Goal: Answer question/provide support: Share knowledge or assist other users

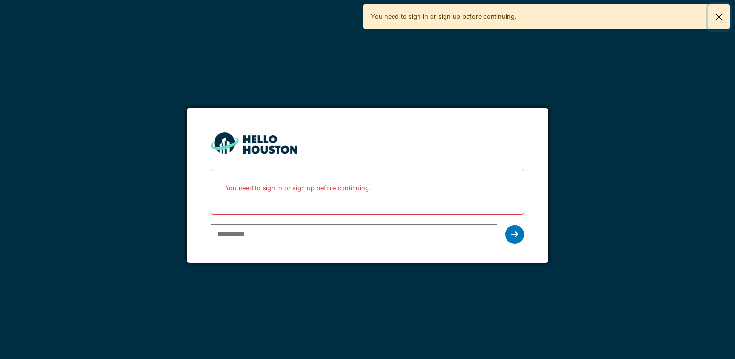
click at [717, 11] on button "Close" at bounding box center [719, 16] width 22 height 25
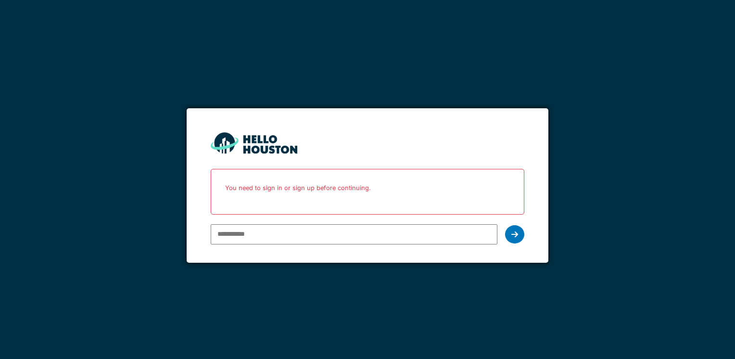
click at [231, 239] on input "email" at bounding box center [354, 234] width 286 height 20
type input "**********"
click at [514, 234] on icon at bounding box center [514, 234] width 7 height 8
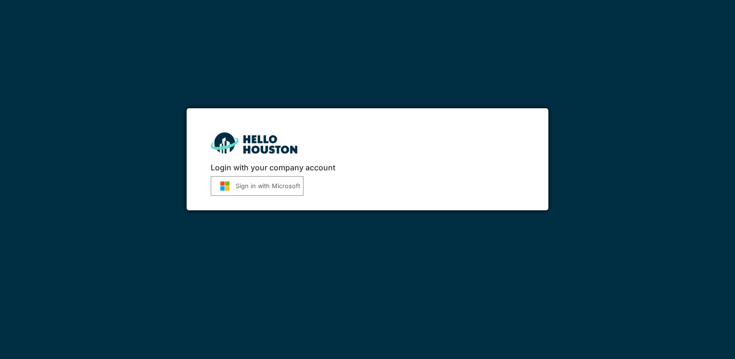
click at [277, 195] on button "Sign in with Microsoft" at bounding box center [257, 186] width 93 height 20
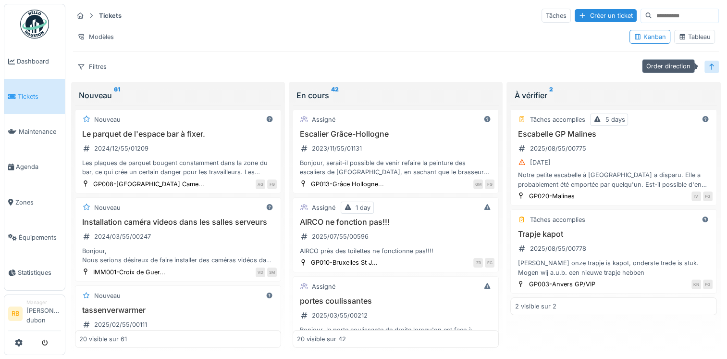
click at [708, 68] on icon at bounding box center [712, 66] width 8 height 6
click at [710, 68] on icon at bounding box center [712, 66] width 5 height 6
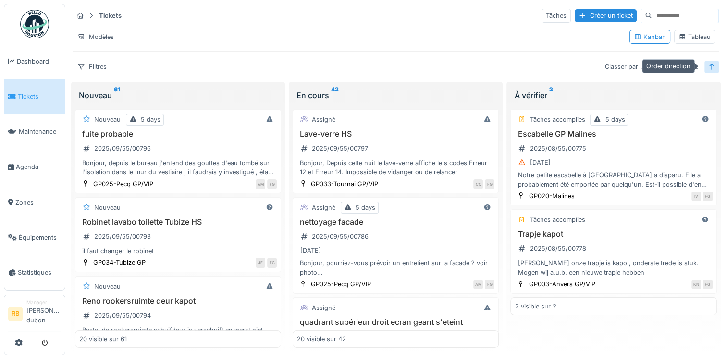
click at [708, 68] on icon at bounding box center [712, 66] width 8 height 6
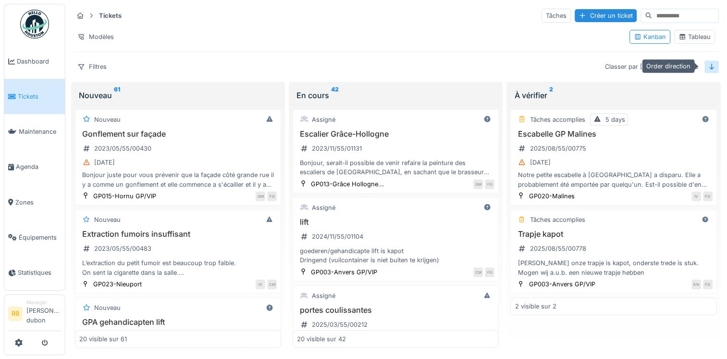
click at [710, 68] on icon at bounding box center [712, 66] width 5 height 6
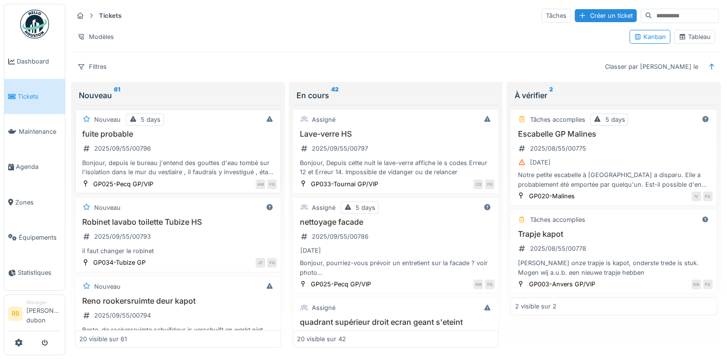
click at [189, 143] on div "fuite probable 2025/09/55/00796 Bonjour, depuis le bureau j'entend des gouttes …" at bounding box center [178, 153] width 198 height 48
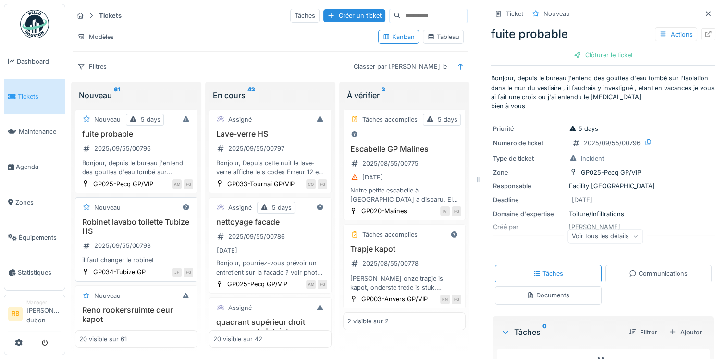
click at [152, 267] on div "JF FG" at bounding box center [172, 272] width 42 height 10
click at [156, 242] on div "Robinet lavabo toilette Tubize HS 2025/09/55/00793 il faut changer le robinet" at bounding box center [136, 241] width 114 height 48
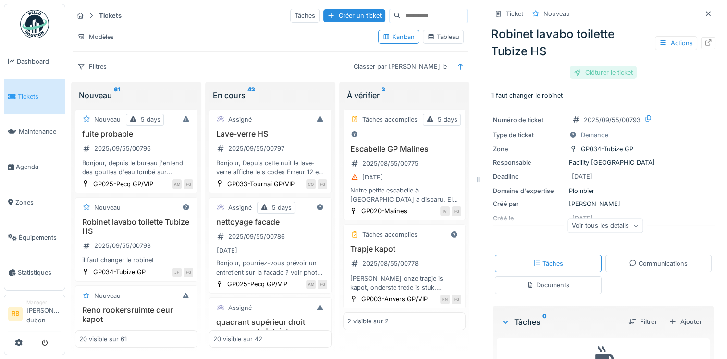
click at [579, 75] on div "Clôturer le ticket" at bounding box center [603, 72] width 67 height 13
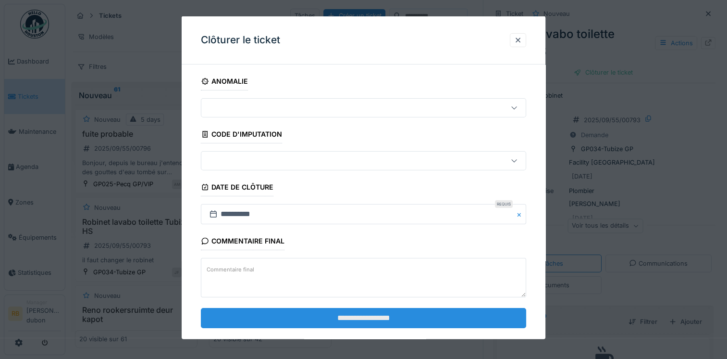
click at [353, 318] on input "**********" at bounding box center [363, 317] width 325 height 20
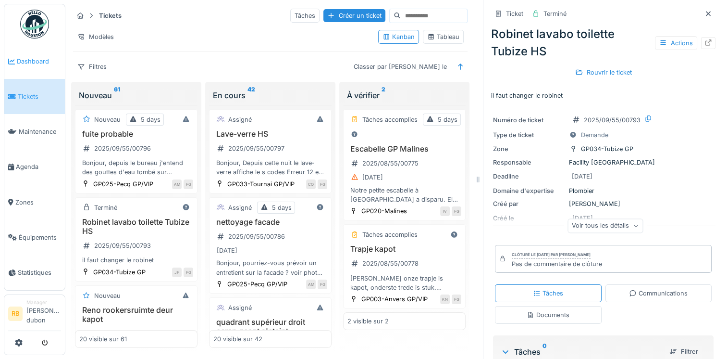
click at [46, 63] on span "Dashboard" at bounding box center [39, 61] width 44 height 9
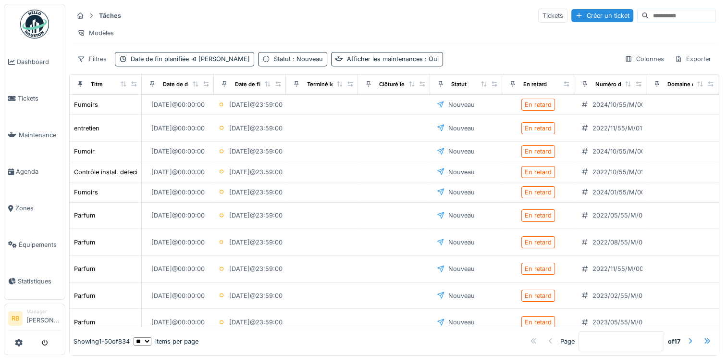
click at [651, 14] on input at bounding box center [682, 15] width 66 height 13
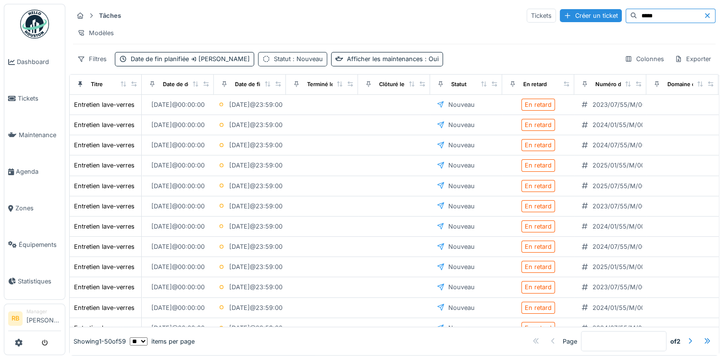
type input "****"
click at [306, 62] on span ": Nouveau" at bounding box center [307, 58] width 32 height 7
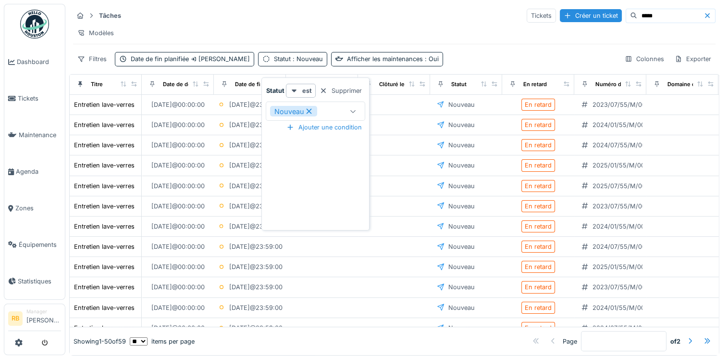
click at [310, 111] on icon at bounding box center [309, 111] width 9 height 7
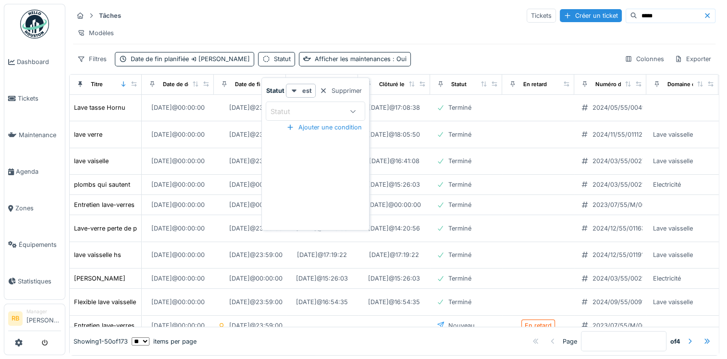
click at [332, 114] on div "Statut" at bounding box center [307, 111] width 74 height 11
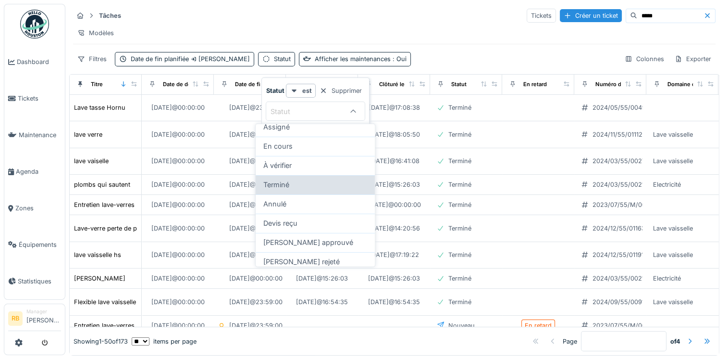
scroll to position [45, 0]
click at [284, 187] on span "Terminé" at bounding box center [276, 184] width 26 height 11
type input "******"
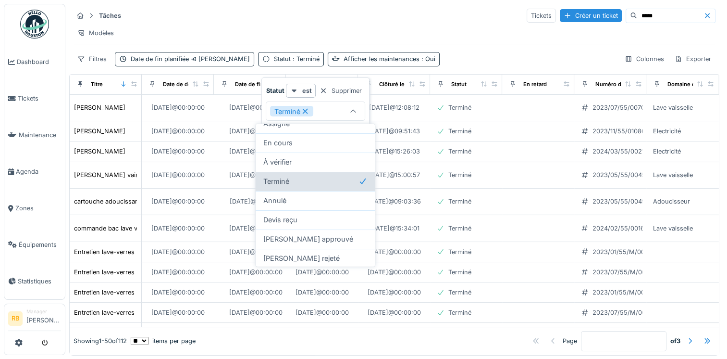
scroll to position [50, 0]
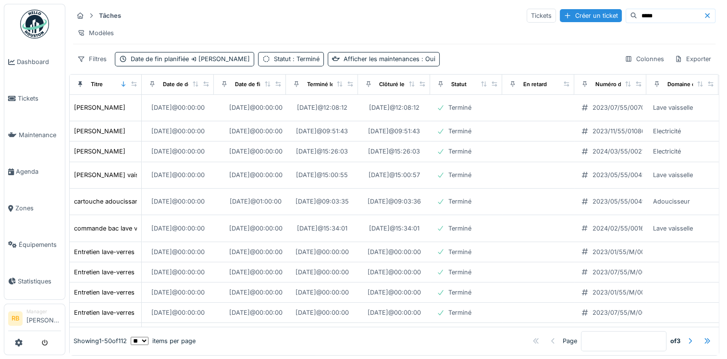
click at [343, 32] on div "Modèles" at bounding box center [394, 33] width 643 height 14
click at [637, 16] on input "****" at bounding box center [670, 15] width 66 height 13
type input "****"
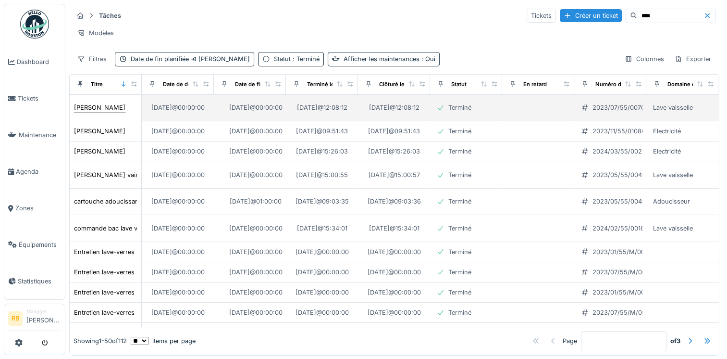
click at [80, 109] on div "Abdel" at bounding box center [99, 107] width 51 height 9
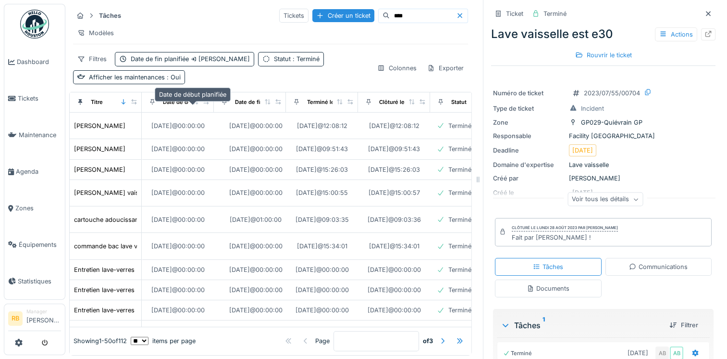
click at [179, 105] on div "Date de début planifiée" at bounding box center [193, 102] width 61 height 8
click at [194, 104] on icon at bounding box center [195, 101] width 5 height 5
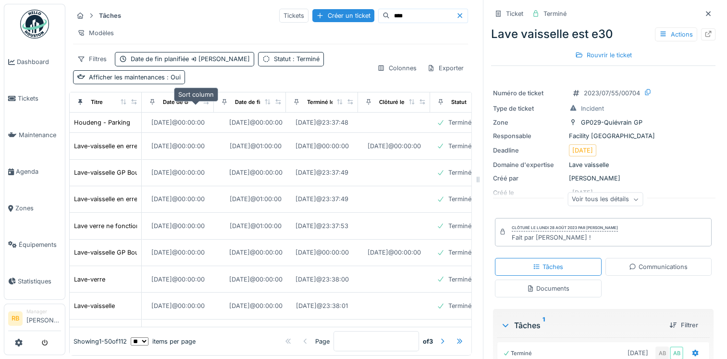
click at [194, 104] on icon at bounding box center [195, 101] width 7 height 5
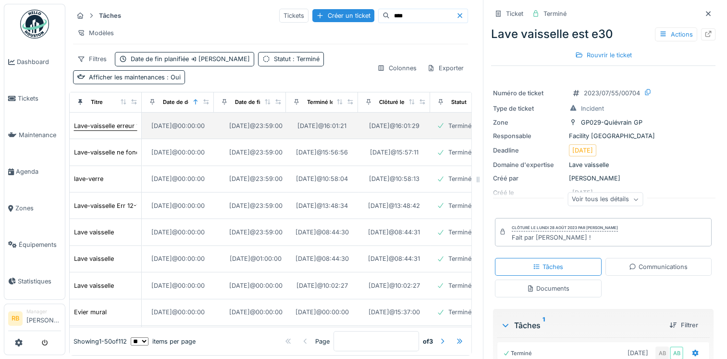
click at [101, 124] on div "Lave-vaisselle erreur 12 a nouveau" at bounding box center [124, 125] width 101 height 9
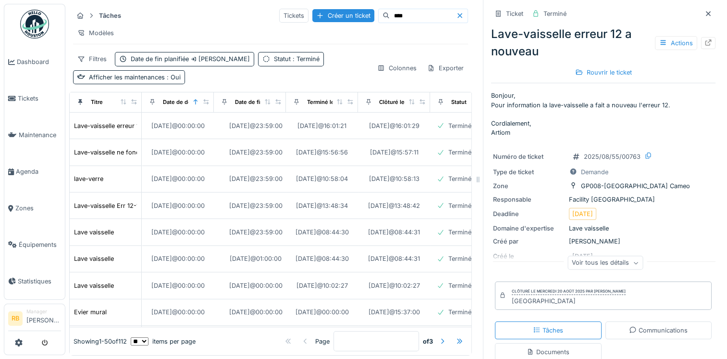
click at [595, 262] on div "Voir tous les détails" at bounding box center [605, 263] width 75 height 14
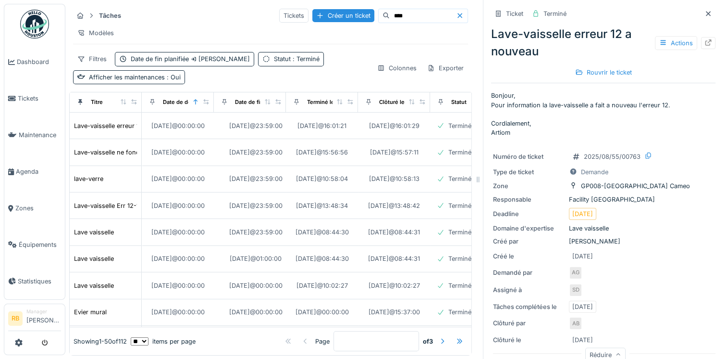
drag, startPoint x: 612, startPoint y: 253, endPoint x: 555, endPoint y: 249, distance: 56.4
click at [555, 250] on div "Créé le 19/08/2025" at bounding box center [603, 256] width 221 height 12
drag, startPoint x: 555, startPoint y: 249, endPoint x: 619, endPoint y: 262, distance: 65.3
click at [619, 262] on div "Numéro de ticket 2025/08/55/00763 Type de ticket Demande Zone GP008-Bruxelles C…" at bounding box center [603, 255] width 225 height 220
drag, startPoint x: 601, startPoint y: 256, endPoint x: 567, endPoint y: 260, distance: 33.9
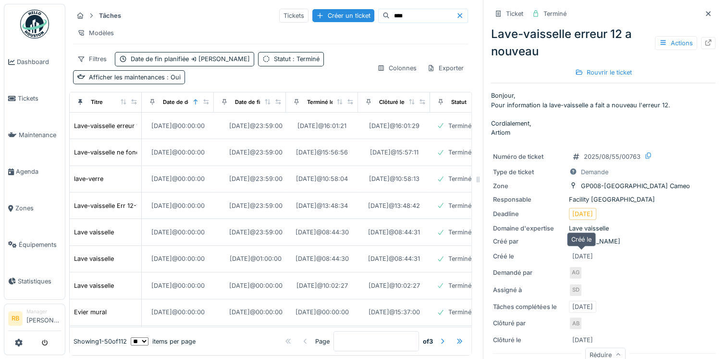
click at [569, 260] on div "19/08/2025" at bounding box center [582, 256] width 27 height 12
click at [164, 28] on div "Modèles" at bounding box center [270, 33] width 395 height 14
drag, startPoint x: 612, startPoint y: 258, endPoint x: 567, endPoint y: 253, distance: 44.9
click at [567, 253] on div "Créé le 19/08/2025" at bounding box center [603, 256] width 221 height 12
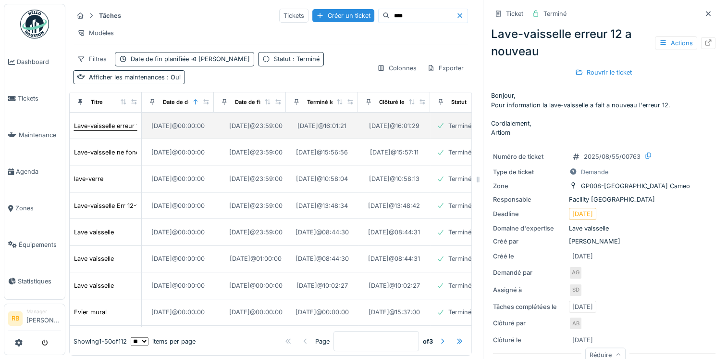
click at [100, 127] on div "Lave-vaisselle erreur 12 a nouveau" at bounding box center [124, 125] width 101 height 9
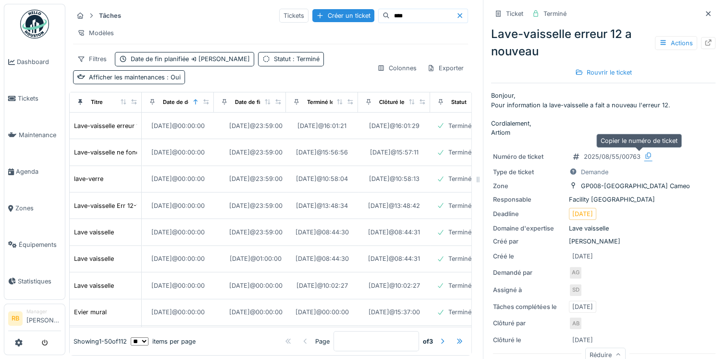
click at [645, 155] on icon at bounding box center [649, 155] width 8 height 6
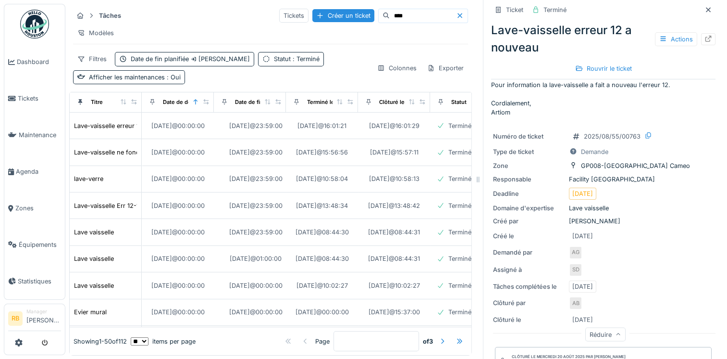
scroll to position [19, 0]
drag, startPoint x: 602, startPoint y: 238, endPoint x: 552, endPoint y: 234, distance: 49.8
click at [552, 234] on div "Créé le 19/08/2025" at bounding box center [603, 237] width 221 height 12
copy div "Créé le 19/08/2025"
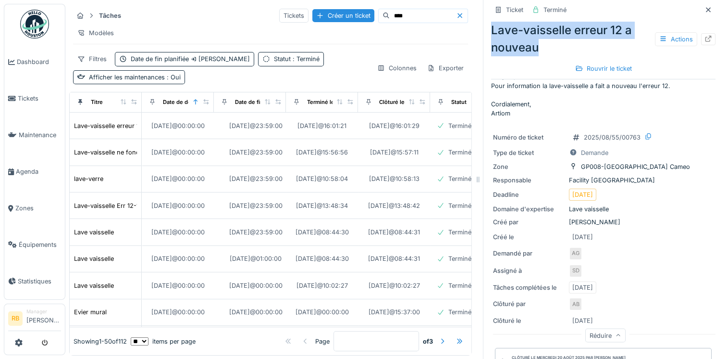
drag, startPoint x: 539, startPoint y: 51, endPoint x: 471, endPoint y: 25, distance: 73.7
click at [471, 25] on div "Tâches Tickets Créer un ticket **** Modèles Filtres Date de fin planifiée Semai…" at bounding box center [396, 179] width 662 height 359
copy div "Lave-vaisselle erreur 12 a nouveau"
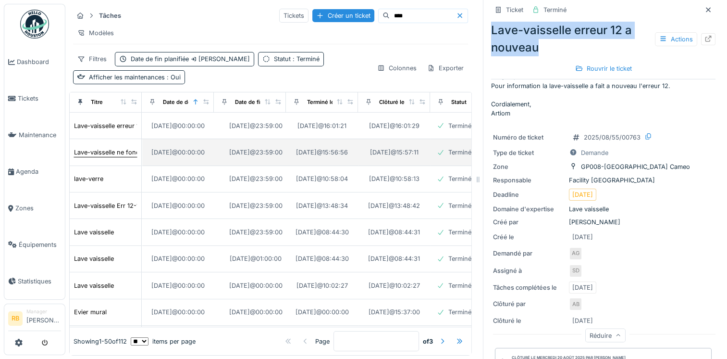
click at [94, 150] on div "Lave-vaisselle ne fonctionne plus." at bounding box center [124, 152] width 100 height 9
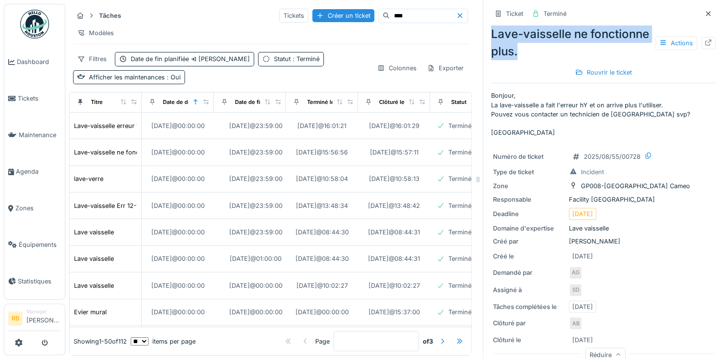
drag, startPoint x: 576, startPoint y: 54, endPoint x: 481, endPoint y: 39, distance: 96.8
click at [483, 39] on div "Ticket Terminé Lave-vaisselle ne fonctionne plus. Actions Rouvrir le ticket Bon…" at bounding box center [603, 179] width 240 height 359
copy div "Lave-vaisselle ne fonctionne plus."
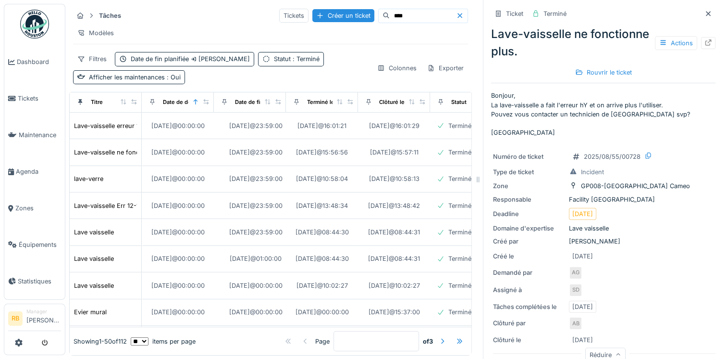
click at [598, 128] on p "Bonjour, La lave-vaisselle a fait l'erreur hY et on arrive plus l'utiliser. Pou…" at bounding box center [603, 114] width 225 height 46
click at [645, 153] on icon at bounding box center [649, 155] width 8 height 6
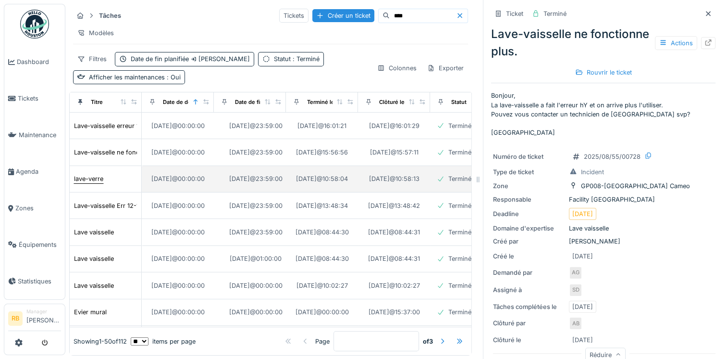
click at [94, 174] on div "lave-verre" at bounding box center [88, 178] width 29 height 9
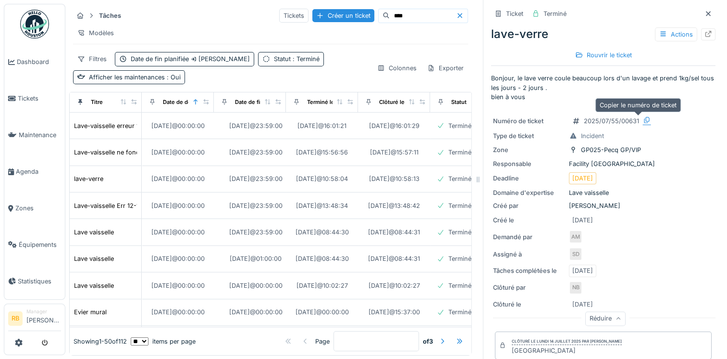
click at [643, 117] on icon at bounding box center [647, 120] width 8 height 6
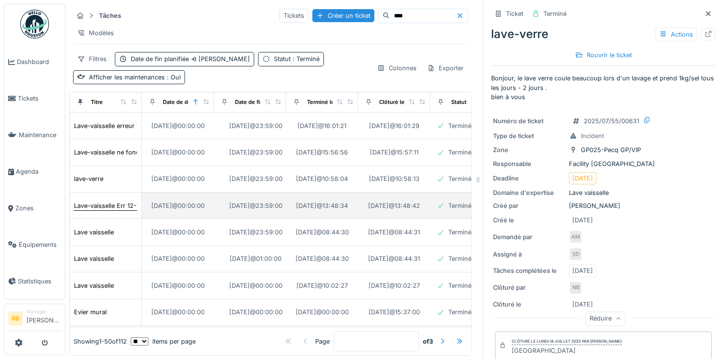
click at [103, 201] on div "Lave-vaisselle Err 12-14" at bounding box center [108, 205] width 69 height 9
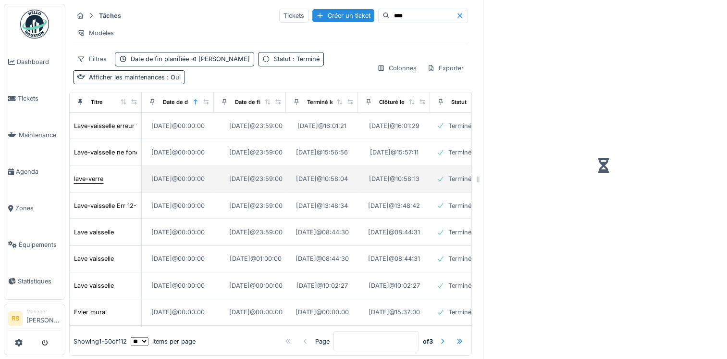
click at [95, 174] on div "lave-verre" at bounding box center [88, 178] width 29 height 9
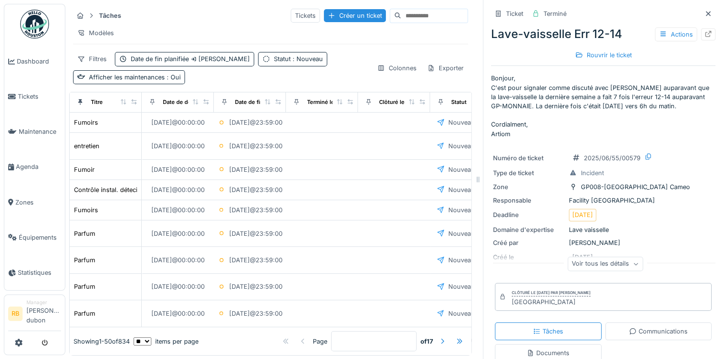
click at [397, 9] on div at bounding box center [429, 16] width 78 height 14
click at [197, 104] on icon at bounding box center [195, 101] width 5 height 5
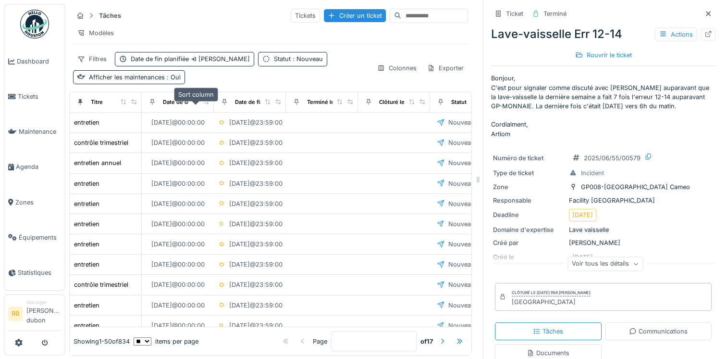
click at [197, 104] on icon at bounding box center [195, 101] width 7 height 5
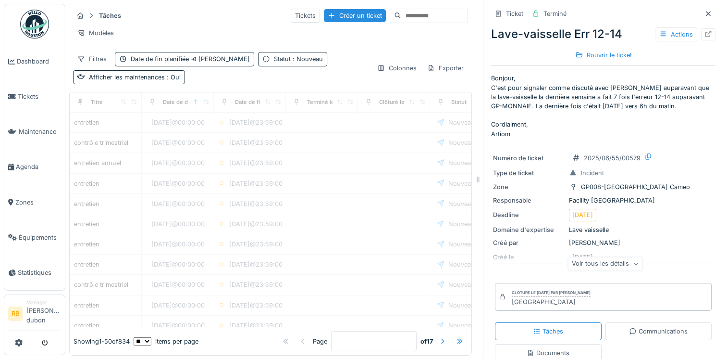
click at [416, 13] on input at bounding box center [434, 15] width 66 height 13
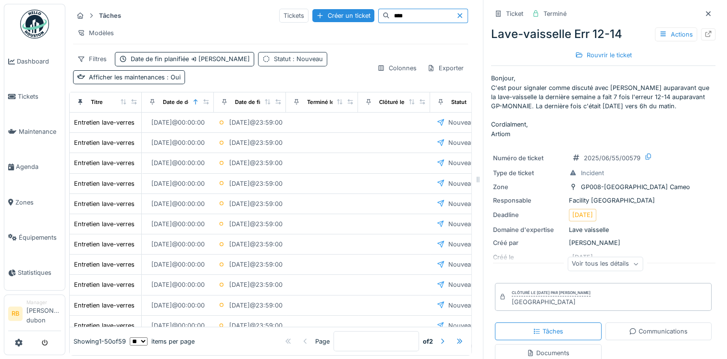
type input "****"
click at [304, 62] on span ": Nouveau" at bounding box center [307, 58] width 32 height 7
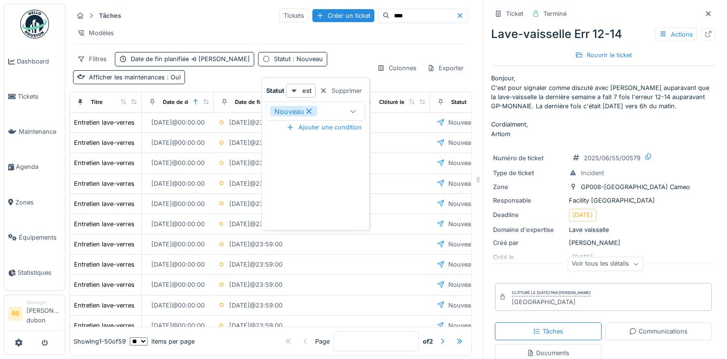
click at [313, 112] on div "Nouveau" at bounding box center [293, 111] width 47 height 11
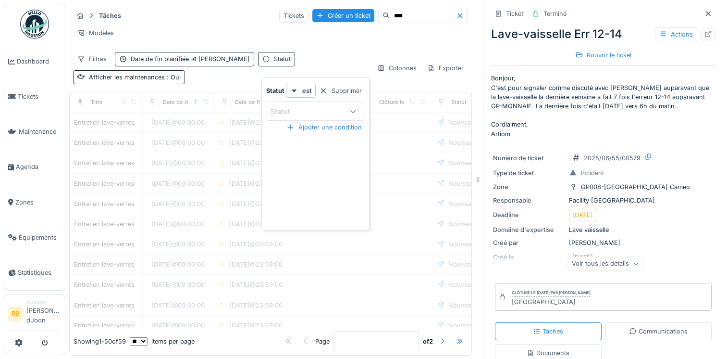
click at [335, 112] on div "Statut" at bounding box center [307, 111] width 74 height 11
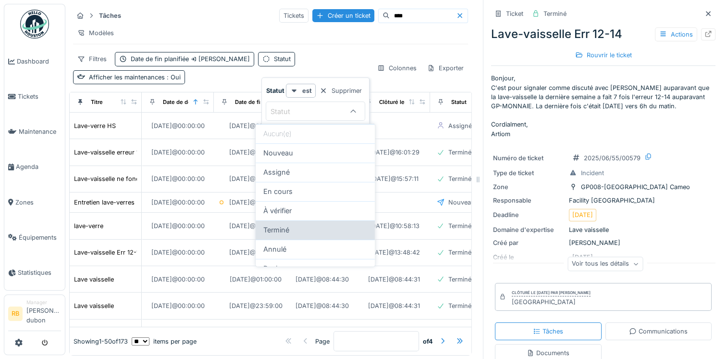
click at [280, 233] on span "Terminé" at bounding box center [276, 230] width 26 height 11
type input "******"
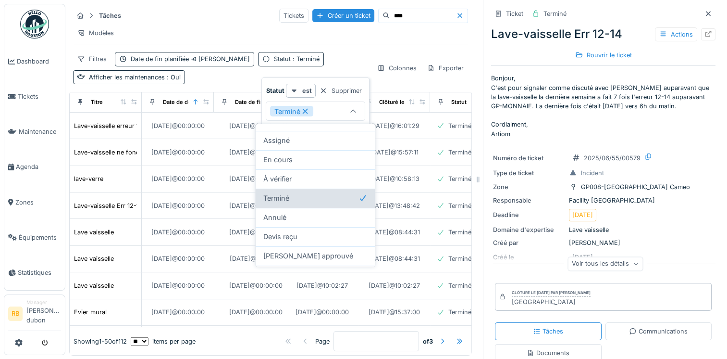
scroll to position [35, 0]
click at [350, 59] on div "Filtres Date de fin planifiée Semaine prochaine Statut : Terminé Afficher les m…" at bounding box center [221, 68] width 296 height 32
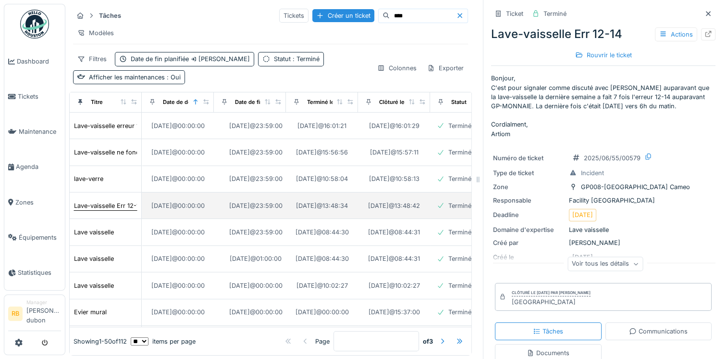
click at [92, 201] on div "Lave-vaisselle Err 12-14" at bounding box center [108, 205] width 69 height 9
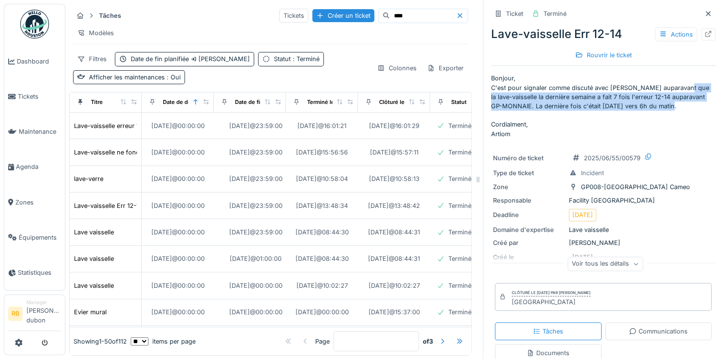
drag, startPoint x: 675, startPoint y: 105, endPoint x: 674, endPoint y: 90, distance: 15.0
click at [674, 90] on p "Bonjour, C'est pour signaler comme discuté avec Rodrigo auparavant que la lave-…" at bounding box center [603, 106] width 225 height 64
copy p "la lave-vaisselle la dernière semaine a fait 7 fois l'erreur 12-14 auparavant G…"
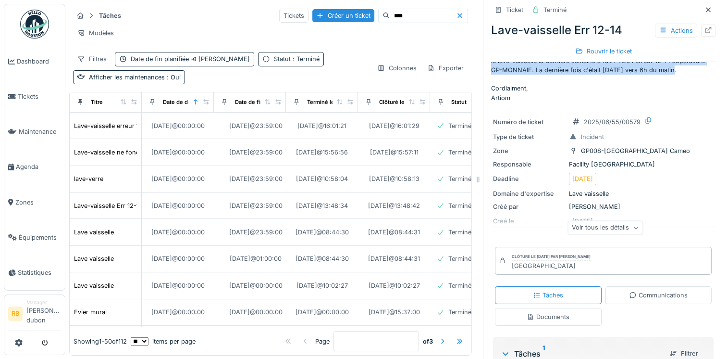
scroll to position [36, 0]
click at [615, 231] on div "Voir tous les détails" at bounding box center [605, 228] width 75 height 14
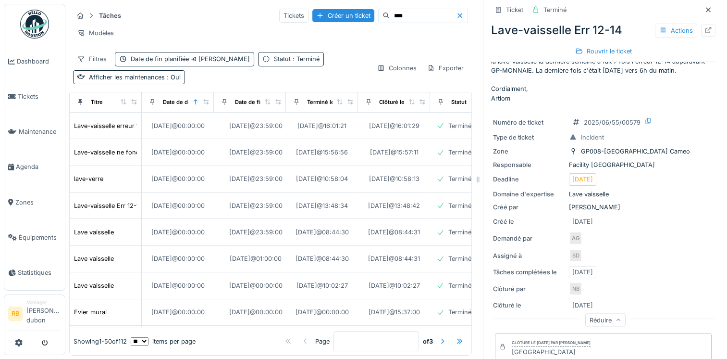
scroll to position [0, 0]
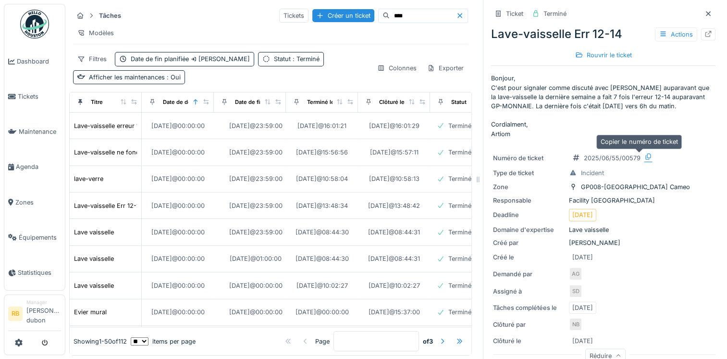
click at [646, 157] on icon at bounding box center [648, 156] width 5 height 6
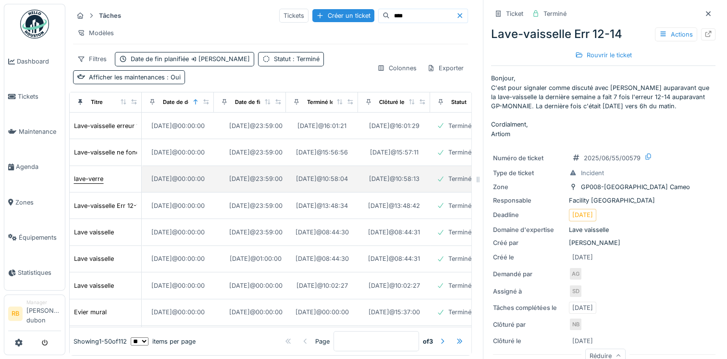
click at [81, 174] on div "lave-verre" at bounding box center [88, 178] width 29 height 9
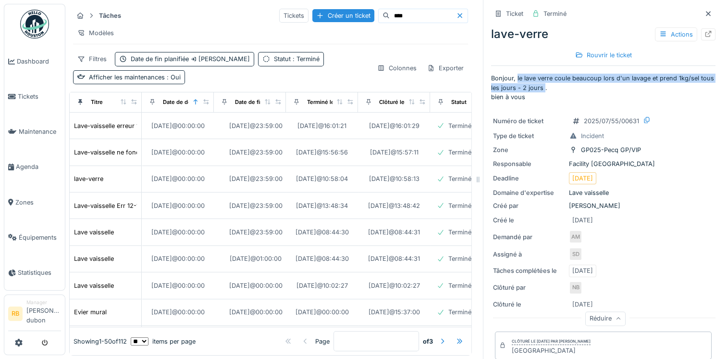
drag, startPoint x: 551, startPoint y: 89, endPoint x: 509, endPoint y: 82, distance: 42.5
click at [509, 82] on p "Bonjour, le lave verre coule beaucoup lors d'un lavage et prend 1kg/sel tous le…" at bounding box center [603, 88] width 225 height 28
copy p "le lave verre coule beaucoup lors d'un lavage et prend 1kg/sel tous les jours -…"
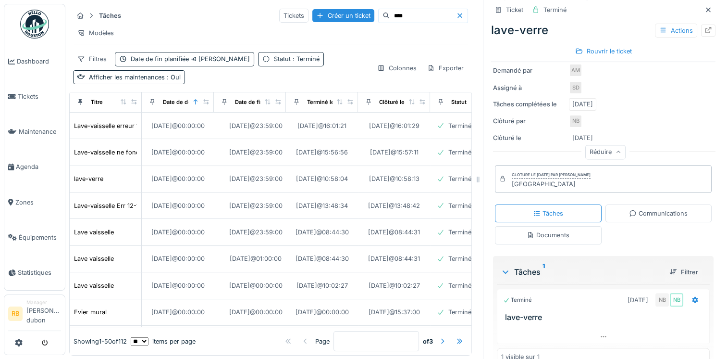
scroll to position [182, 0]
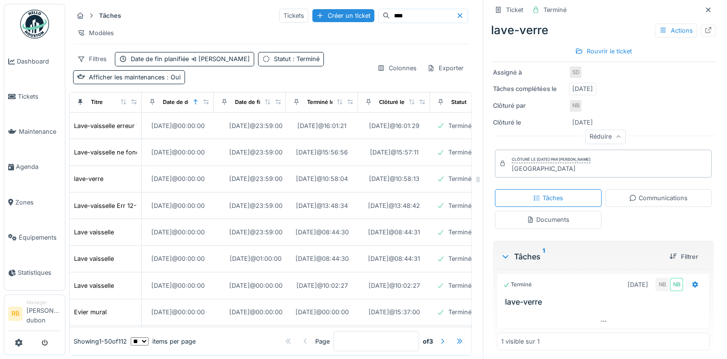
click at [548, 285] on div "Terminé 11/07/2025 NB NB" at bounding box center [603, 284] width 200 height 14
click at [550, 311] on div at bounding box center [603, 310] width 213 height 8
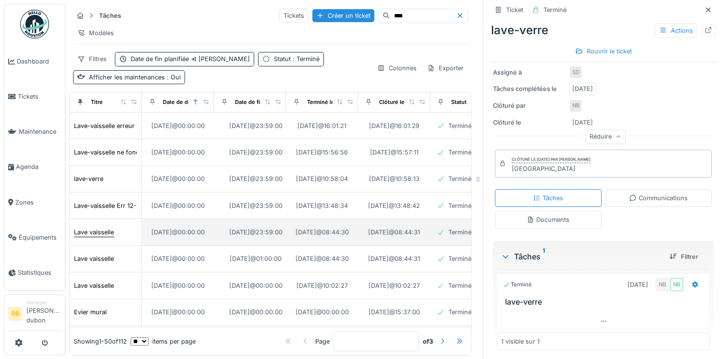
click at [88, 227] on div "Lave vaisselle" at bounding box center [94, 231] width 40 height 9
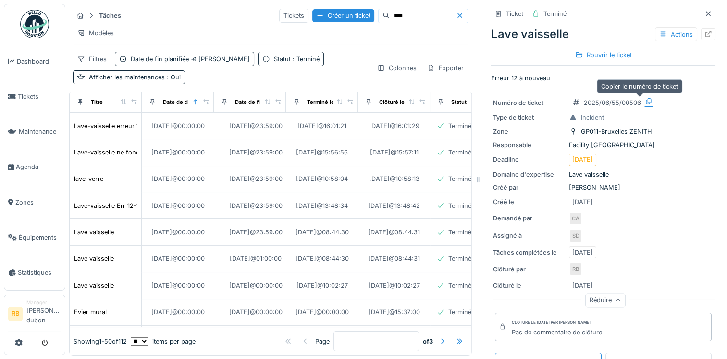
click at [646, 100] on icon at bounding box center [648, 101] width 5 height 6
drag, startPoint x: 544, startPoint y: 81, endPoint x: 479, endPoint y: 75, distance: 65.7
click at [483, 75] on div "Ticket Terminé Lave vaisselle Actions Rouvrir le ticket Erreur 12 à nouveau Num…" at bounding box center [603, 179] width 240 height 359
copy p "Erreur 12 à nouveau"
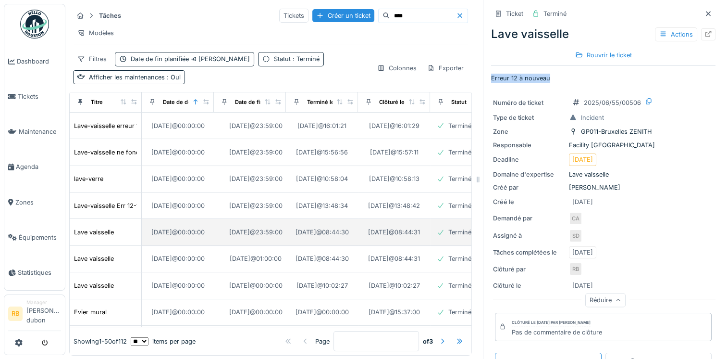
click at [96, 227] on div "Lave vaisselle" at bounding box center [94, 231] width 40 height 9
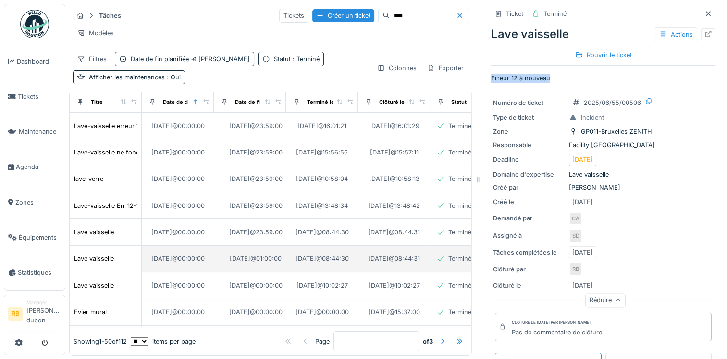
click at [90, 254] on div "Lave vaisselle" at bounding box center [94, 258] width 40 height 9
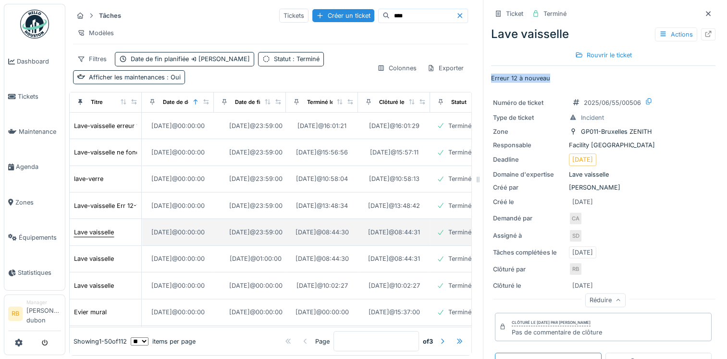
click at [94, 227] on div "Lave vaisselle" at bounding box center [94, 231] width 40 height 9
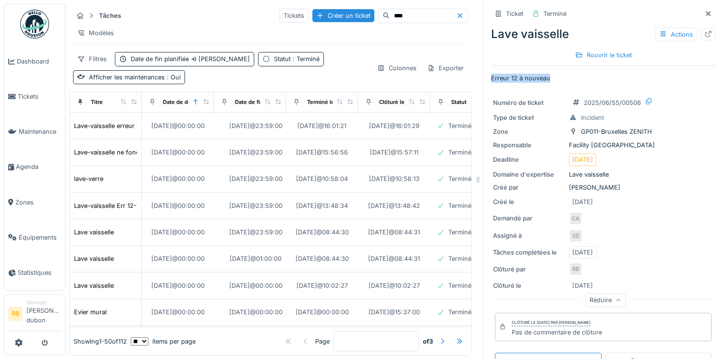
click at [561, 73] on div "Ticket Terminé Lave vaisselle Actions Rouvrir le ticket Erreur 12 à nouveau Num…" at bounding box center [603, 292] width 225 height 584
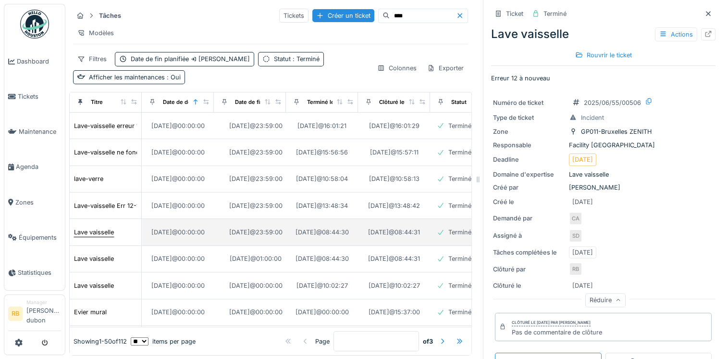
click at [86, 227] on div "Lave vaisselle" at bounding box center [94, 231] width 40 height 9
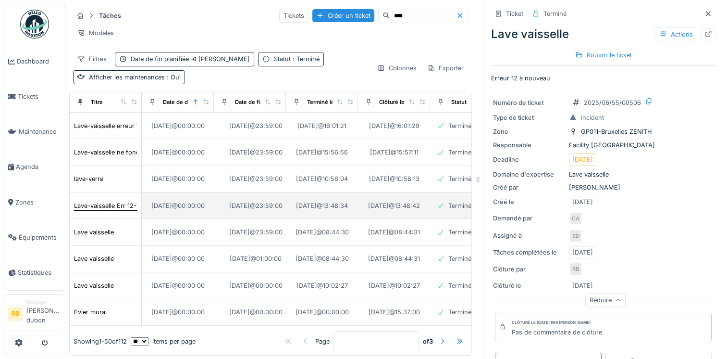
click at [97, 201] on div "Lave-vaisselle Err 12-14" at bounding box center [108, 205] width 69 height 9
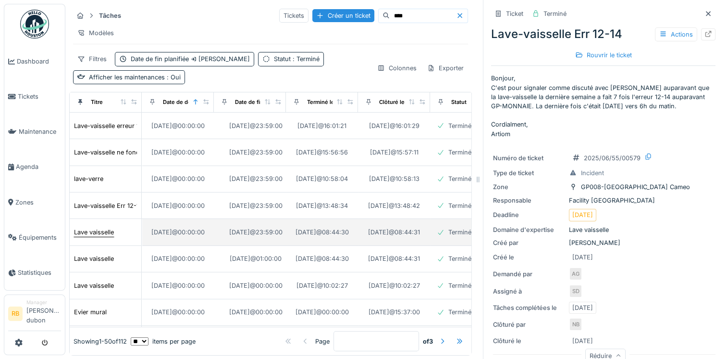
click at [94, 227] on div "Lave vaisselle" at bounding box center [94, 231] width 40 height 9
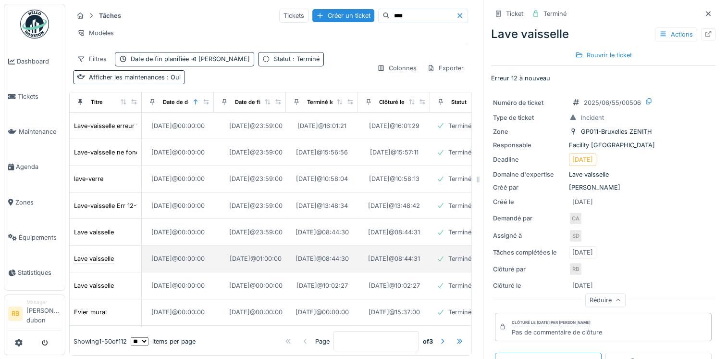
click at [87, 254] on div "Lave vaisselle" at bounding box center [94, 258] width 40 height 9
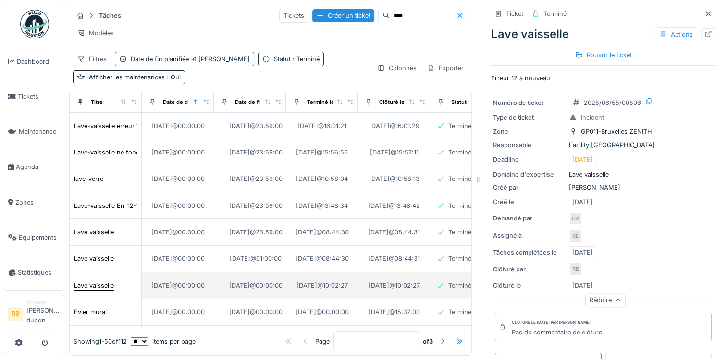
click at [89, 281] on div "Lave vaisselle" at bounding box center [94, 285] width 40 height 9
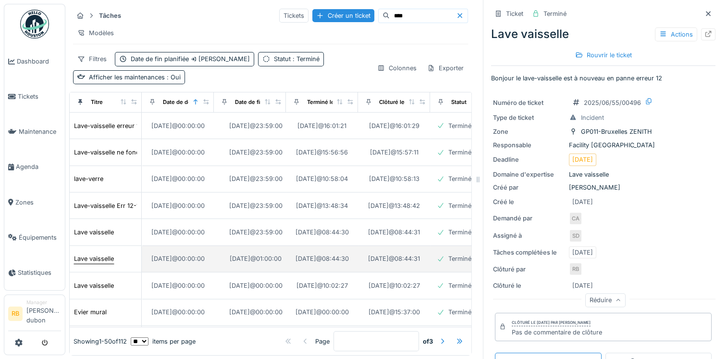
click at [87, 254] on div "Lave vaisselle" at bounding box center [94, 258] width 40 height 9
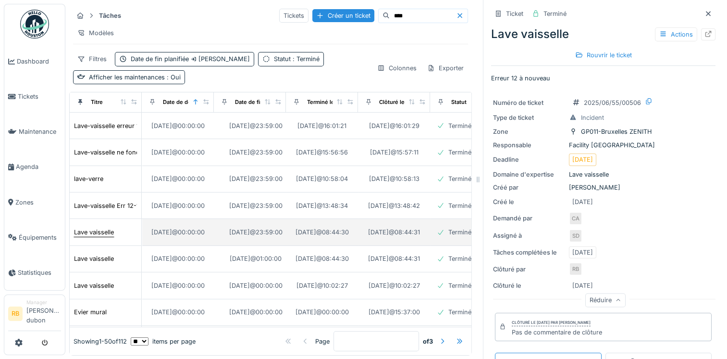
click at [94, 227] on div "Lave vaisselle" at bounding box center [94, 231] width 40 height 9
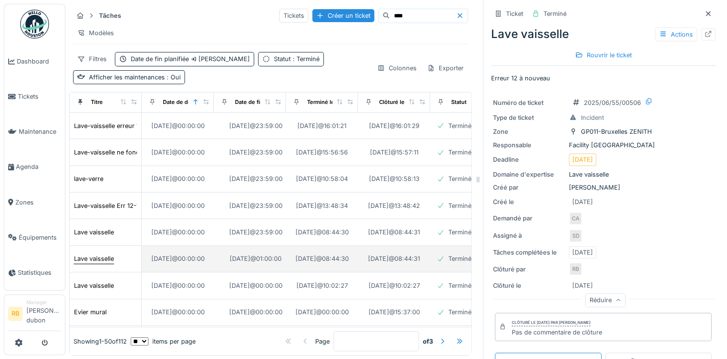
click at [88, 254] on div "Lave vaisselle" at bounding box center [94, 258] width 40 height 9
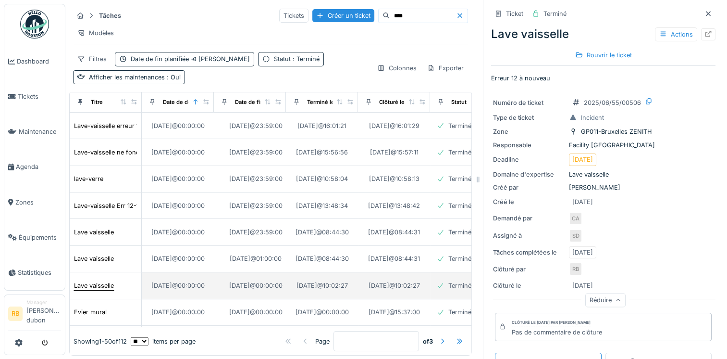
click at [86, 281] on div "Lave vaisselle" at bounding box center [94, 285] width 40 height 9
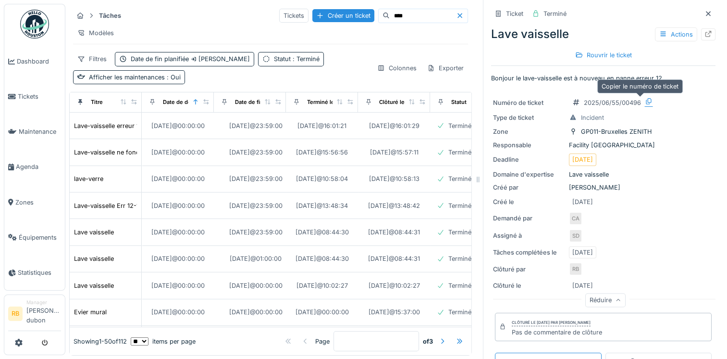
click at [645, 104] on div at bounding box center [649, 101] width 8 height 9
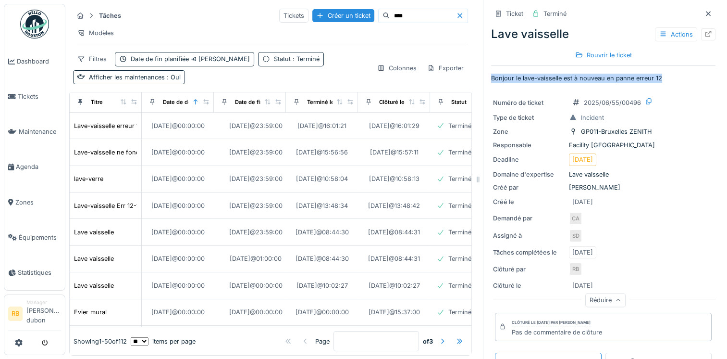
drag, startPoint x: 667, startPoint y: 78, endPoint x: 478, endPoint y: 80, distance: 189.0
click at [483, 80] on div "Ticket Terminé Lave vaisselle Actions Rouvrir le ticket Bonjour le lave-vaissel…" at bounding box center [603, 179] width 240 height 359
copy p "Bonjour le lave-vaisselle est à nouveau en panne erreur 12"
click at [645, 100] on icon at bounding box center [649, 101] width 8 height 6
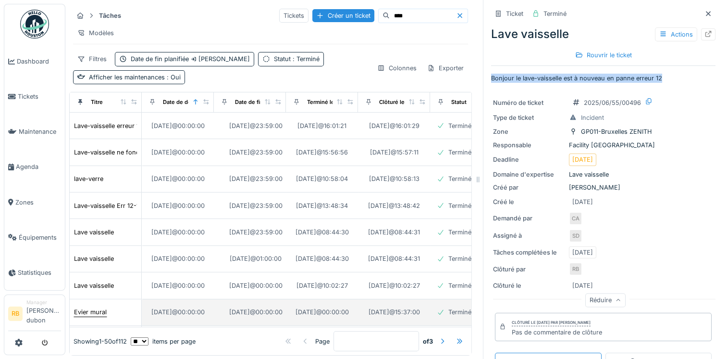
click at [92, 307] on div "Evier mural" at bounding box center [90, 311] width 33 height 9
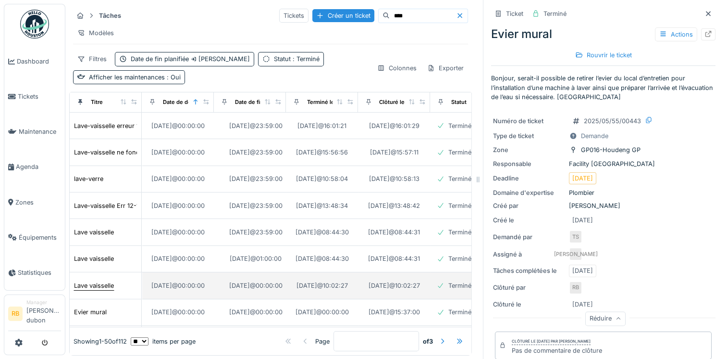
click at [94, 281] on div "Lave vaisselle" at bounding box center [94, 285] width 40 height 9
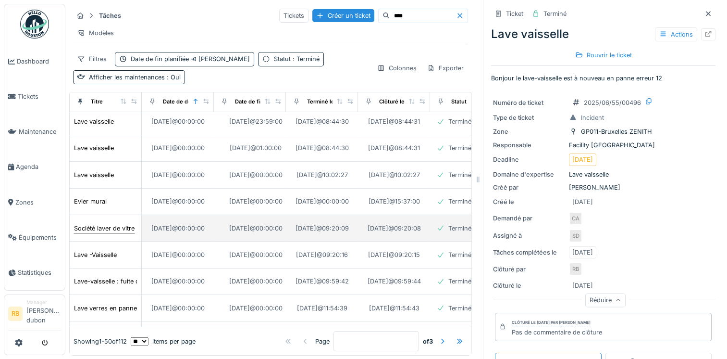
scroll to position [111, 0]
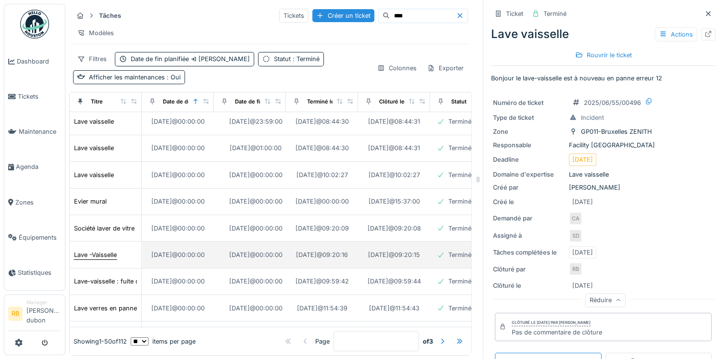
click at [108, 250] on div "Lave -Vaisselle" at bounding box center [95, 254] width 43 height 9
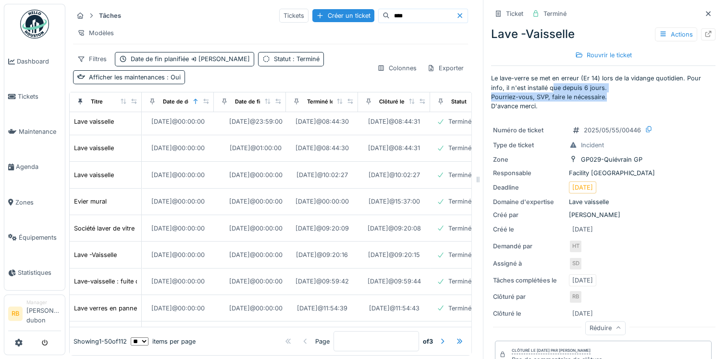
drag, startPoint x: 605, startPoint y: 95, endPoint x: 543, endPoint y: 87, distance: 62.0
click at [543, 87] on p "Le lave-verre se met en erreur (Er 14) lors de la vidange quotidien. Pour info,…" at bounding box center [603, 92] width 225 height 37
drag, startPoint x: 543, startPoint y: 87, endPoint x: 543, endPoint y: 102, distance: 14.9
click at [543, 102] on p "Le lave-verre se met en erreur (Er 14) lors de la vidange quotidien. Pour info,…" at bounding box center [603, 92] width 225 height 37
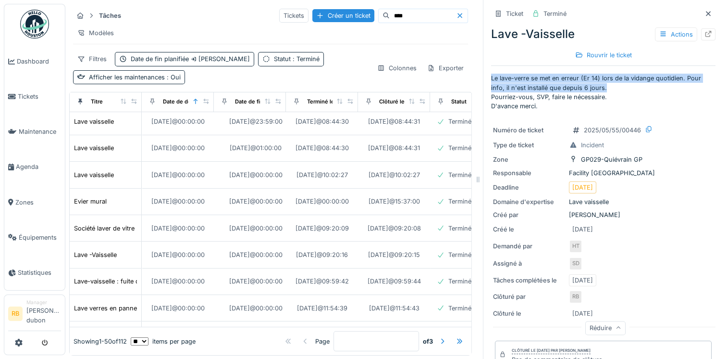
drag, startPoint x: 602, startPoint y: 84, endPoint x: 481, endPoint y: 79, distance: 121.7
click at [483, 79] on div "Ticket Terminé Lave -Vaisselle Actions Rouvrir le ticket Le lave-verre se met e…" at bounding box center [603, 179] width 240 height 359
copy p "Le lave-verre se met en erreur (Er 14) lors de la vidange quotidien. Pour info,…"
click at [645, 129] on icon at bounding box center [649, 129] width 8 height 6
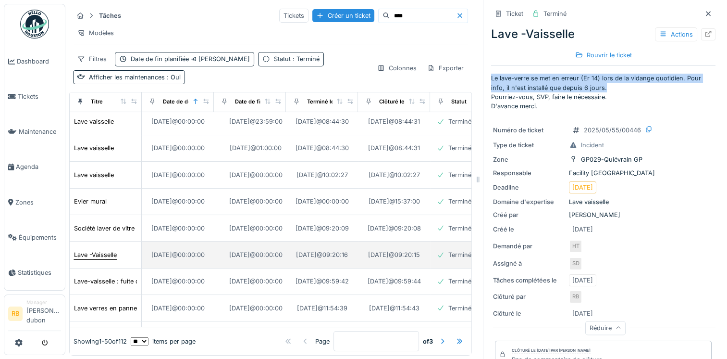
click at [114, 250] on div "Lave -Vaisselle" at bounding box center [95, 254] width 43 height 9
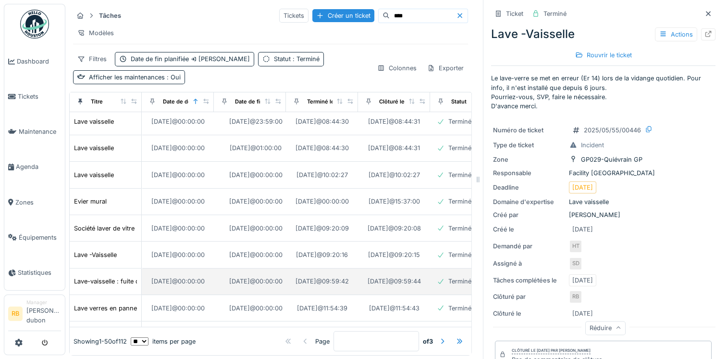
click at [88, 268] on td "Lave-vaisselle : fuite d'eau par la porte." at bounding box center [106, 281] width 72 height 26
click at [89, 268] on td "Lave-vaisselle : fuite d'eau par la porte." at bounding box center [106, 281] width 72 height 26
click at [99, 276] on div "Lave-vaisselle : fuite d'eau par la porte." at bounding box center [131, 280] width 115 height 9
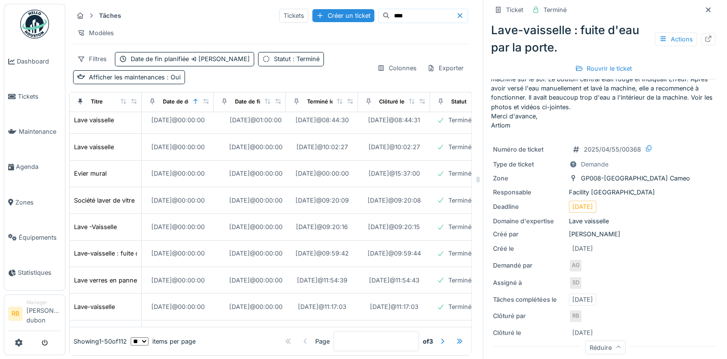
scroll to position [44, 0]
click at [645, 149] on icon at bounding box center [649, 148] width 8 height 6
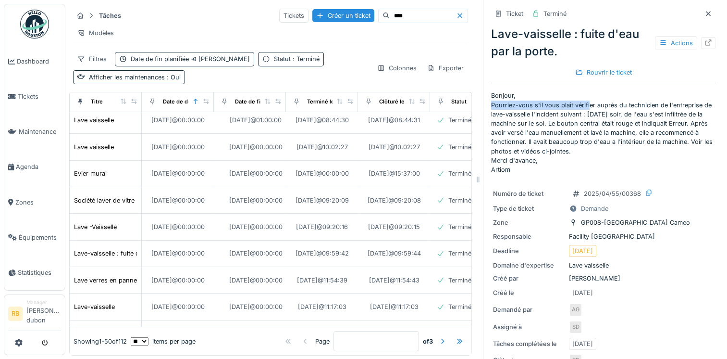
drag, startPoint x: 485, startPoint y: 104, endPoint x: 580, endPoint y: 107, distance: 95.2
click at [580, 107] on p "Bonjour, Pourriez-vous s'il vous plaît vérifier auprès du technicien de l'entre…" at bounding box center [603, 132] width 225 height 83
drag, startPoint x: 580, startPoint y: 107, endPoint x: 568, endPoint y: 129, distance: 24.5
click at [568, 129] on p "Bonjour, Pourriez-vous s'il vous plaît vérifier auprès du technicien de l'entre…" at bounding box center [603, 132] width 225 height 83
drag, startPoint x: 638, startPoint y: 112, endPoint x: 555, endPoint y: 123, distance: 84.3
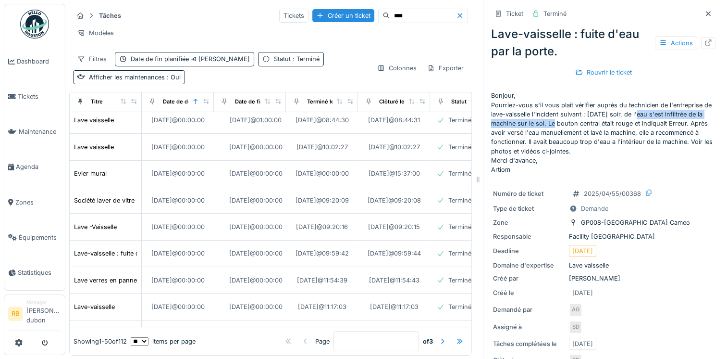
click at [555, 123] on p "Bonjour, Pourriez-vous s'il vous plaît vérifier auprès du technicien de l'entre…" at bounding box center [603, 132] width 225 height 83
copy p "l'eau s'est infiltrée de la machine sur le sol."
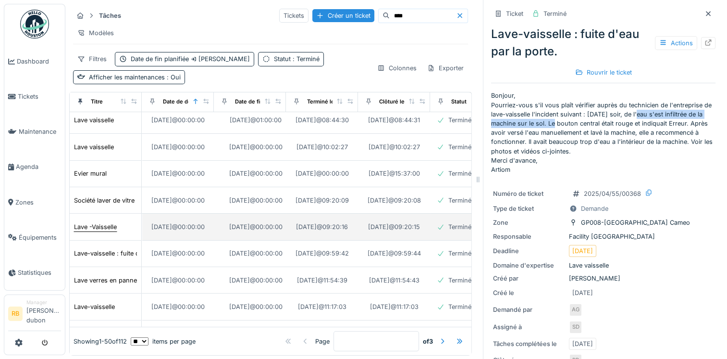
click at [92, 222] on div "Lave -Vaisselle" at bounding box center [95, 226] width 43 height 9
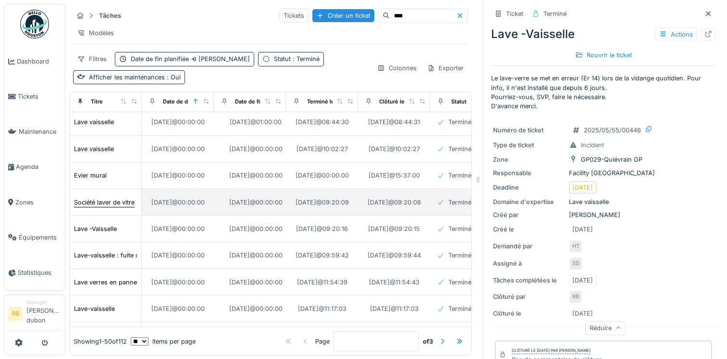
scroll to position [137, 0]
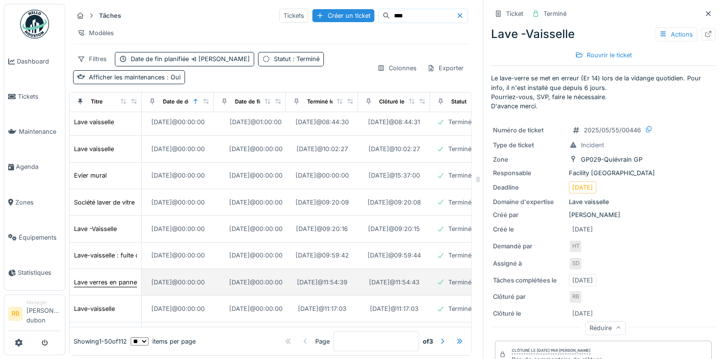
click at [90, 277] on div "Lave verres en panne" at bounding box center [105, 281] width 63 height 9
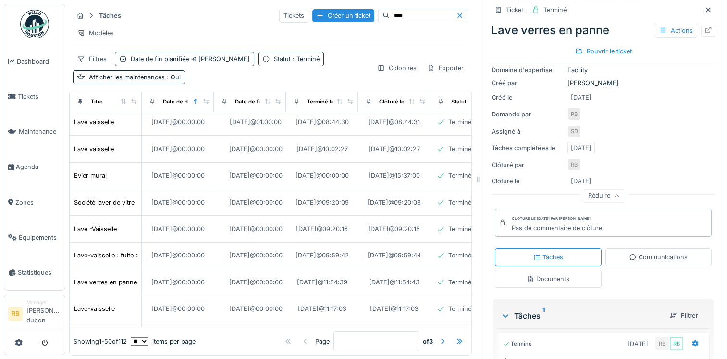
scroll to position [173, 0]
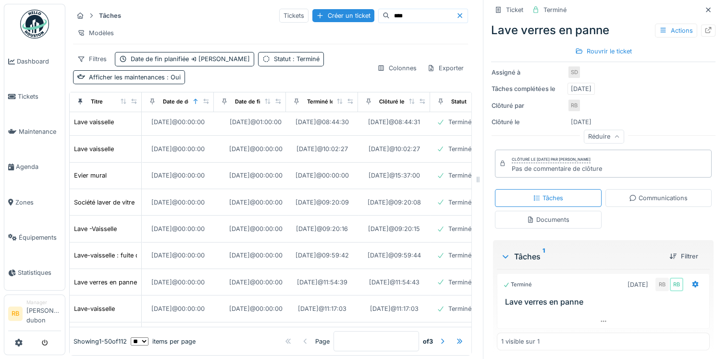
click at [558, 285] on div "Terminé 15/04/2025 RB RB" at bounding box center [603, 284] width 200 height 14
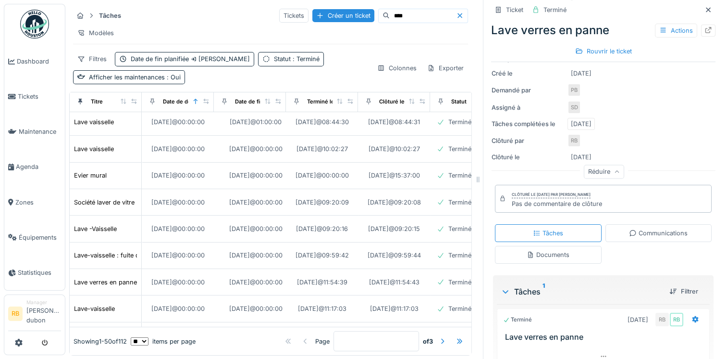
click at [502, 290] on icon at bounding box center [506, 292] width 8 height 10
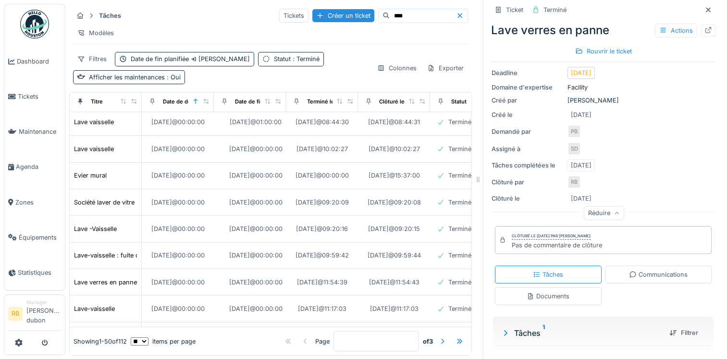
click at [501, 327] on div at bounding box center [506, 333] width 10 height 12
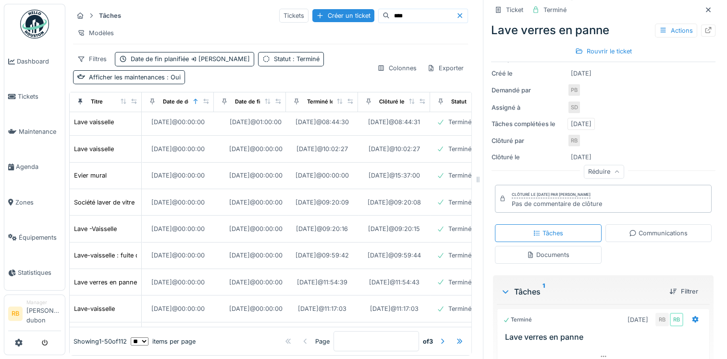
scroll to position [173, 0]
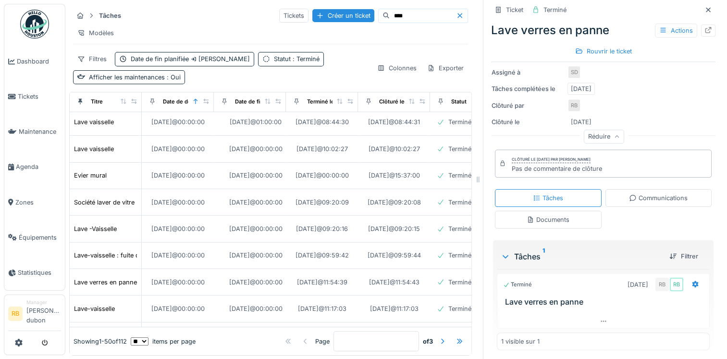
click at [525, 297] on h3 "Lave verres en panne" at bounding box center [605, 301] width 200 height 9
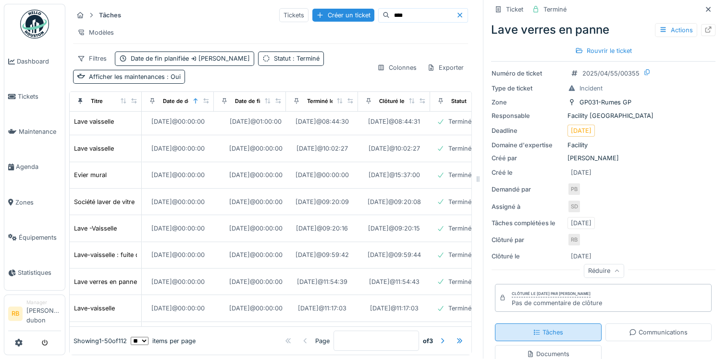
scroll to position [209, 0]
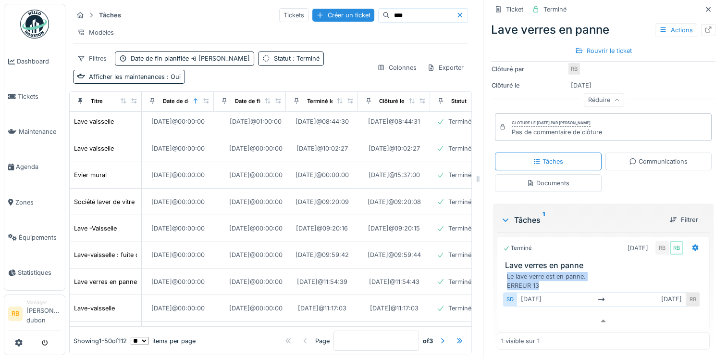
drag, startPoint x: 537, startPoint y: 275, endPoint x: 490, endPoint y: 266, distance: 47.9
click at [497, 270] on div "Le lave verre est en panne. ERREUR 13 SD lun. 14/04 mar. 15/04 RB" at bounding box center [603, 292] width 213 height 44
copy div "Le lave verre est en panne. ERREUR 13"
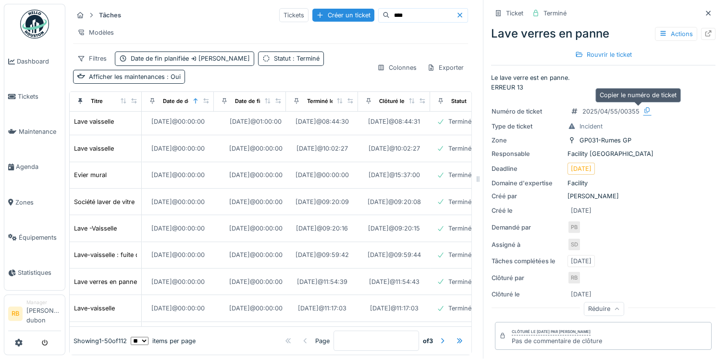
click at [644, 107] on icon at bounding box center [648, 110] width 8 height 6
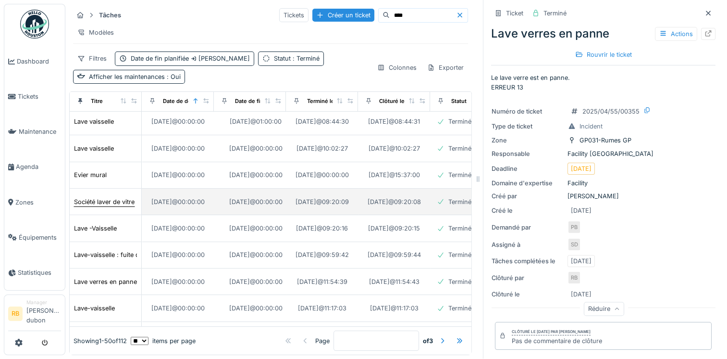
click at [100, 197] on div "Société laver de vitre" at bounding box center [104, 201] width 61 height 9
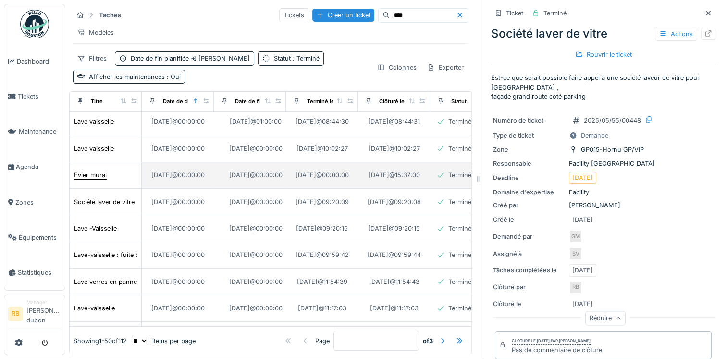
click at [92, 170] on div "Evier mural" at bounding box center [90, 174] width 33 height 9
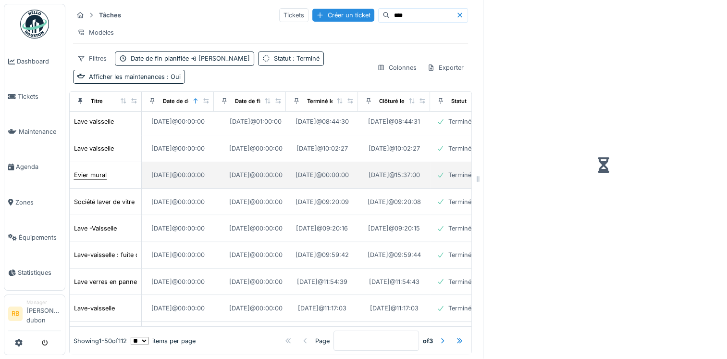
scroll to position [104, 0]
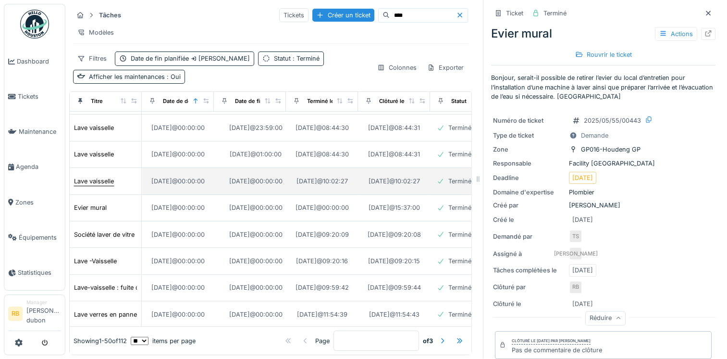
click at [90, 176] on div "Lave vaisselle" at bounding box center [94, 180] width 40 height 9
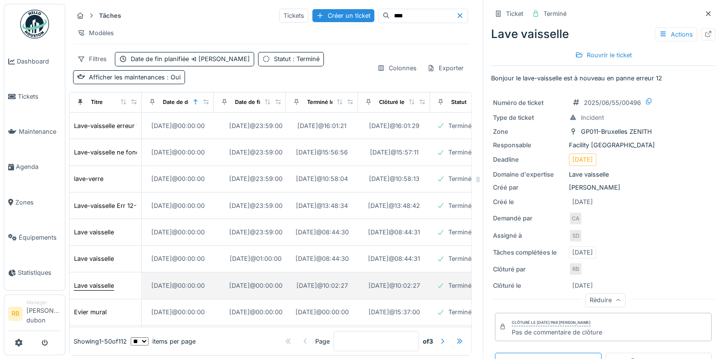
click at [98, 281] on div "Lave vaisselle" at bounding box center [94, 285] width 40 height 9
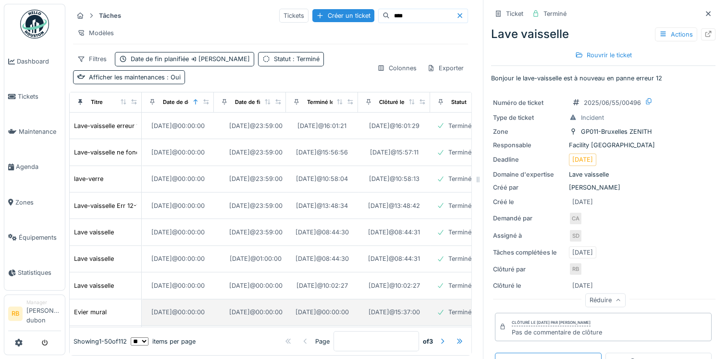
scroll to position [37, 0]
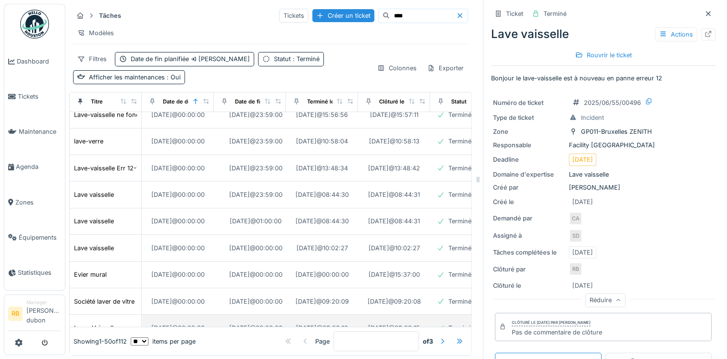
click at [85, 323] on div "Lave -Vaisselle" at bounding box center [95, 327] width 43 height 9
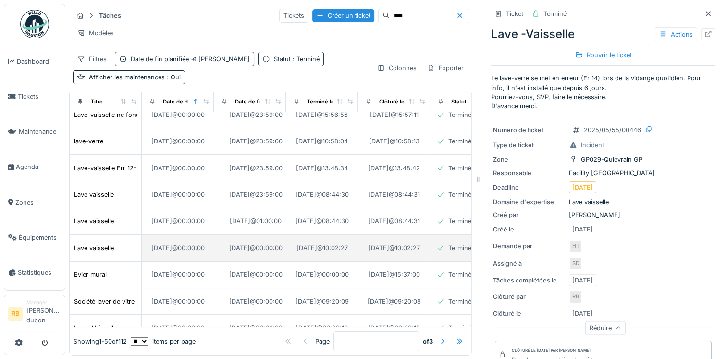
click at [100, 243] on div "Lave vaisselle" at bounding box center [94, 247] width 40 height 9
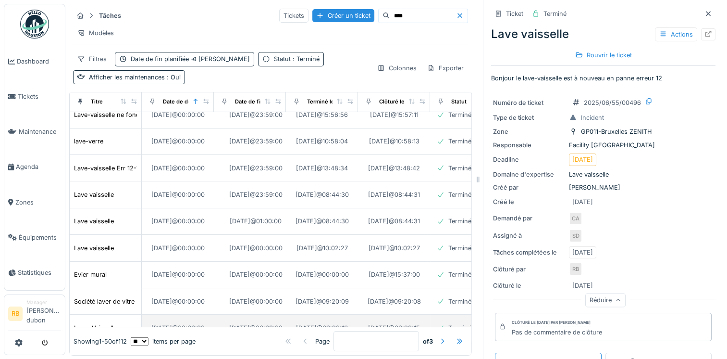
click at [94, 323] on div "Lave -Vaisselle" at bounding box center [95, 327] width 43 height 9
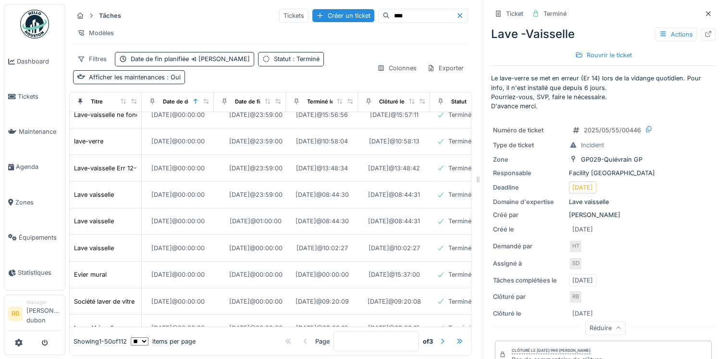
click at [93, 350] on div "Lave-vaisselle : fuite d'eau par la porte." at bounding box center [131, 354] width 115 height 9
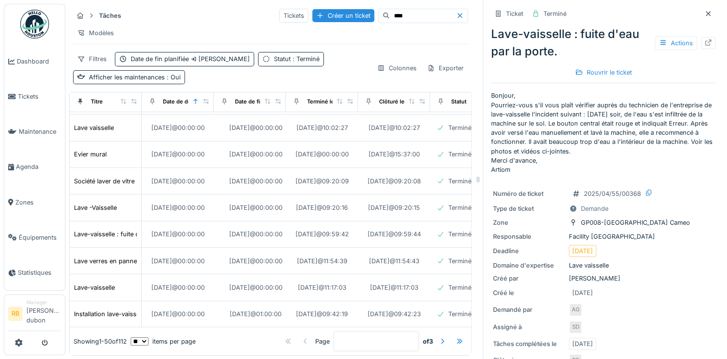
scroll to position [163, 0]
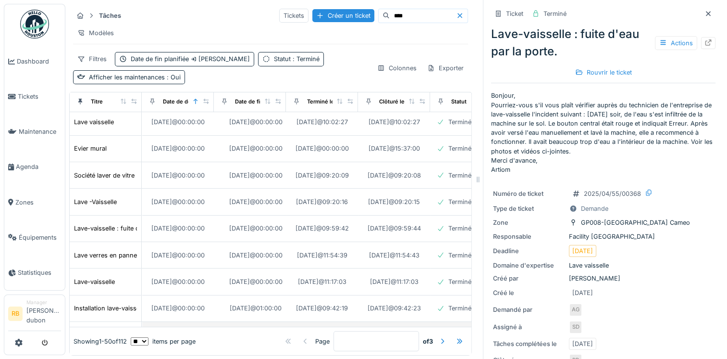
click at [89, 322] on td "lave verre" at bounding box center [106, 335] width 72 height 26
click at [93, 330] on div "lave verre" at bounding box center [88, 334] width 28 height 9
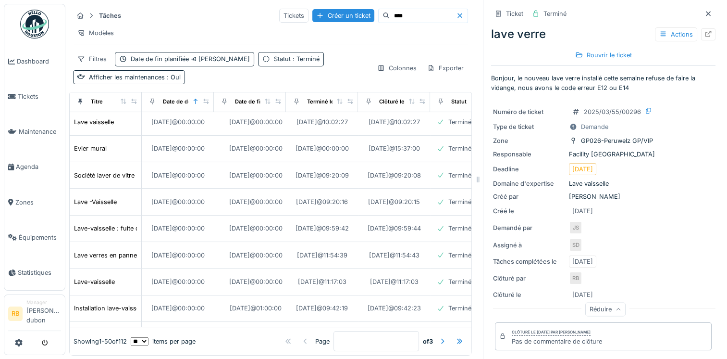
click at [90, 357] on div "Lave vaisselle" at bounding box center [94, 361] width 40 height 9
click at [89, 322] on td "lave verre" at bounding box center [106, 335] width 72 height 26
click at [82, 330] on div "lave verre" at bounding box center [88, 334] width 28 height 9
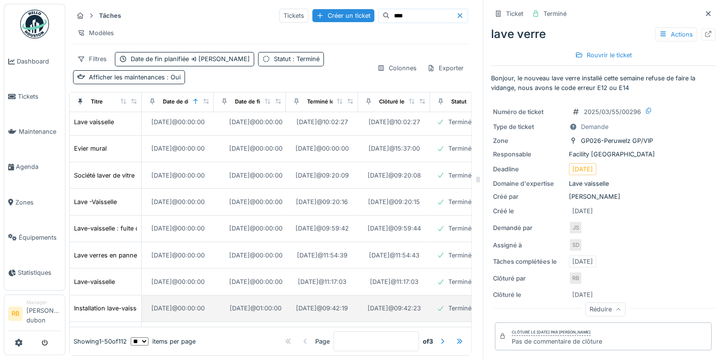
click at [85, 295] on td "Installation lave-vaisselle: robinet HS/modification de tuyau d'évacuation" at bounding box center [106, 308] width 72 height 26
click at [88, 303] on div "Installation lave-vaisselle: robinet HS/modification de tuyau d'évacuation" at bounding box center [180, 307] width 212 height 9
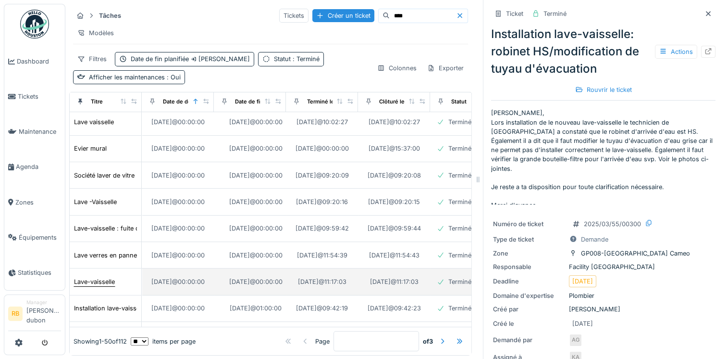
click at [93, 277] on div "Lave-vaisselle" at bounding box center [94, 281] width 41 height 9
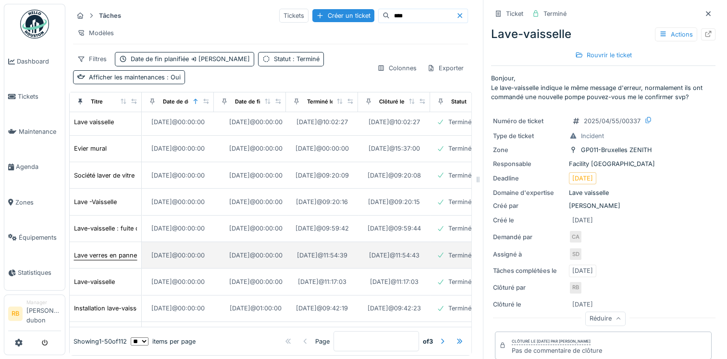
click at [109, 250] on div "Lave verres en panne" at bounding box center [105, 254] width 63 height 9
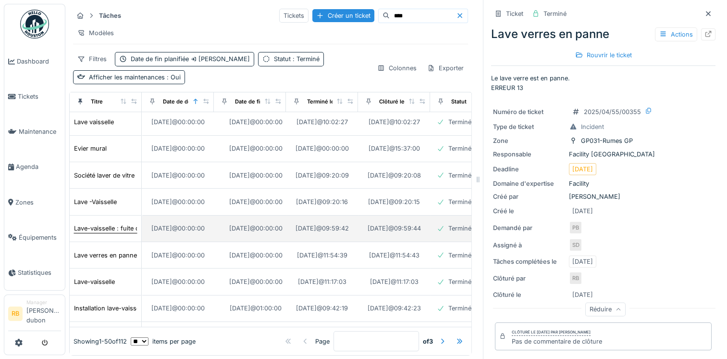
click at [95, 224] on div "Lave-vaisselle : fuite d'eau par la porte." at bounding box center [131, 228] width 115 height 9
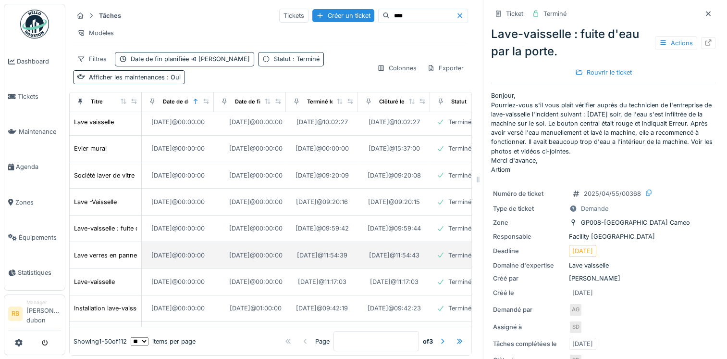
click at [90, 242] on td "Lave verres en panne" at bounding box center [106, 255] width 72 height 26
click at [91, 250] on div "Lave verres en panne" at bounding box center [105, 254] width 63 height 9
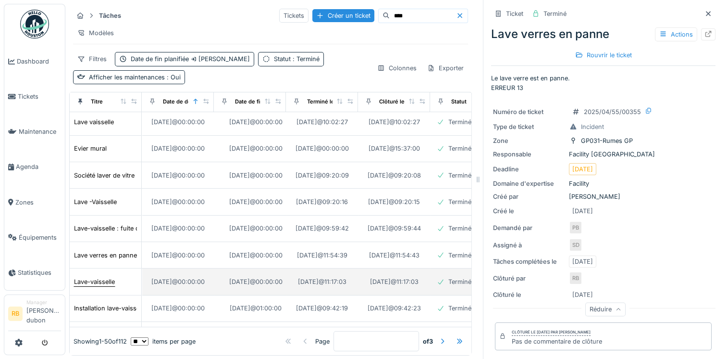
click at [91, 277] on div "Lave-vaisselle" at bounding box center [94, 281] width 41 height 9
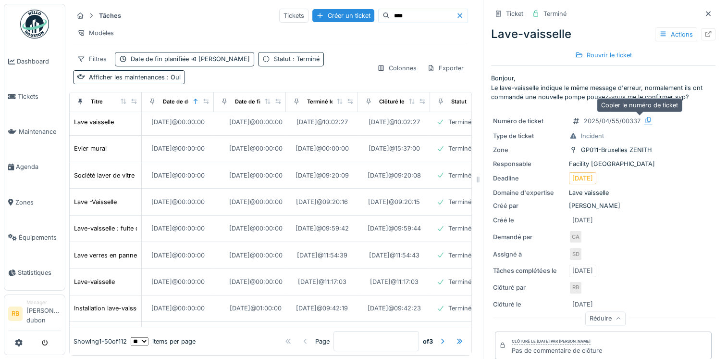
click at [645, 120] on icon at bounding box center [649, 120] width 8 height 6
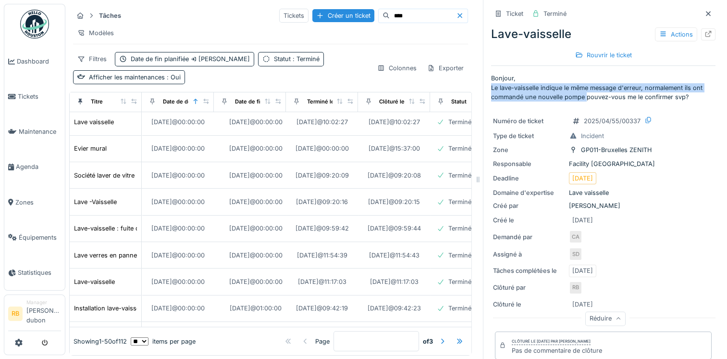
drag, startPoint x: 485, startPoint y: 88, endPoint x: 579, endPoint y: 97, distance: 94.1
click at [579, 97] on p "Bonjour, Le lave-vaisselle indique le même message d'erreur, normalement ils on…" at bounding box center [603, 88] width 225 height 28
copy p "Le lave-vaisselle indique le même message d'erreur, normalement ils ont command…"
click at [645, 119] on icon at bounding box center [649, 120] width 8 height 6
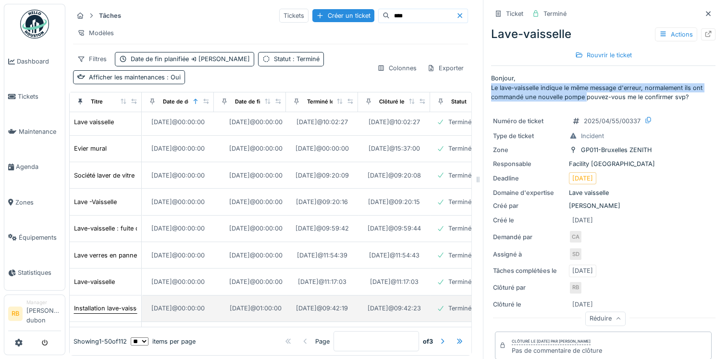
click at [85, 303] on div "Installation lave-vaisselle: robinet HS/modification de tuyau d'évacuation" at bounding box center [180, 307] width 212 height 9
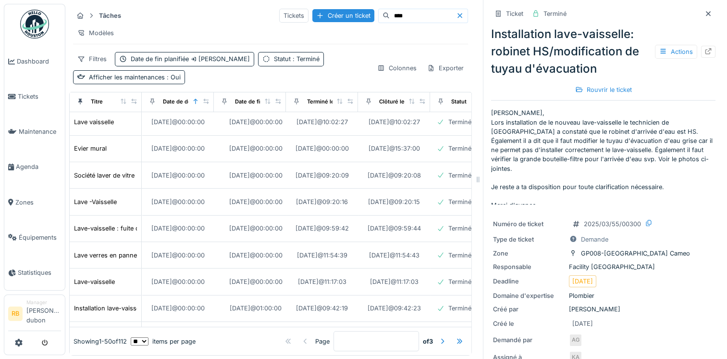
click at [491, 176] on p "Bonjour Abdel, Lors installation de le nouveau lave-vaisselle le technicien de …" at bounding box center [603, 156] width 225 height 96
click at [81, 330] on div "lave verre" at bounding box center [88, 334] width 28 height 9
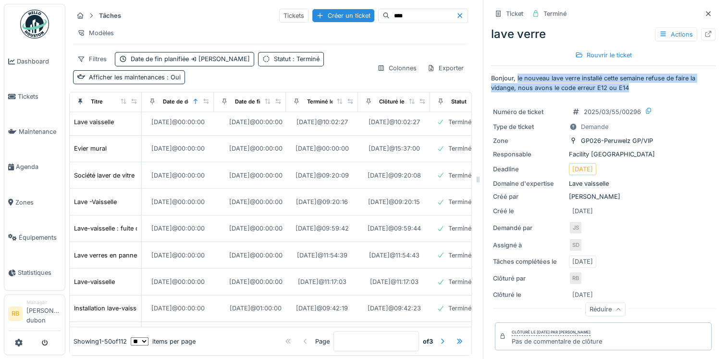
drag, startPoint x: 625, startPoint y: 87, endPoint x: 510, endPoint y: 78, distance: 115.2
click at [510, 78] on p "Bonjour, le nouveau lave verre installé cette semaine refuse de faire la vidang…" at bounding box center [603, 83] width 225 height 18
copy p "le nouveau lave verre installé cette semaine refuse de faire la vidange, nous a…"
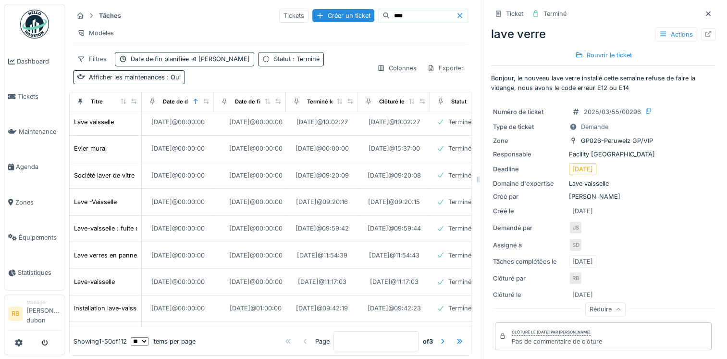
click at [623, 258] on div "Tâches complétées le 11/04/2025" at bounding box center [603, 261] width 221 height 12
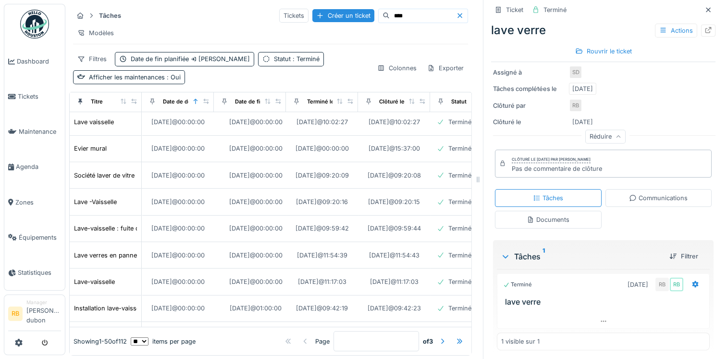
scroll to position [132, 0]
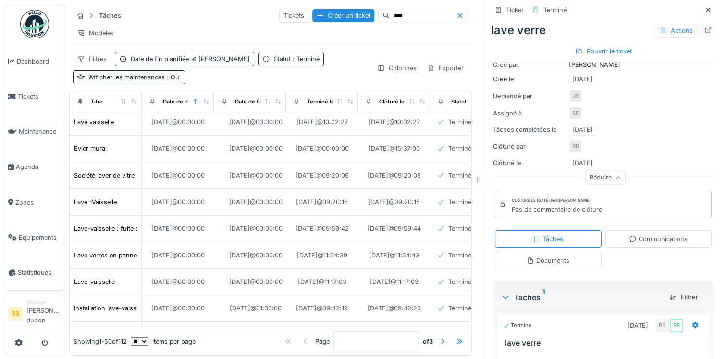
click at [507, 331] on div "Terminé 26/03/2025 RB RB lave verre" at bounding box center [603, 330] width 213 height 33
click at [516, 321] on div "Terminé" at bounding box center [517, 325] width 29 height 8
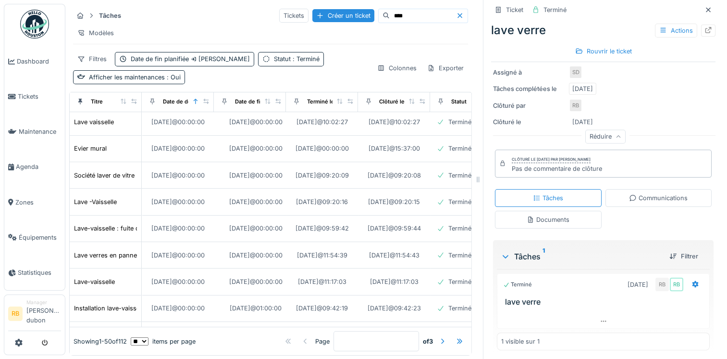
click at [511, 302] on h3 "lave verre" at bounding box center [605, 301] width 200 height 9
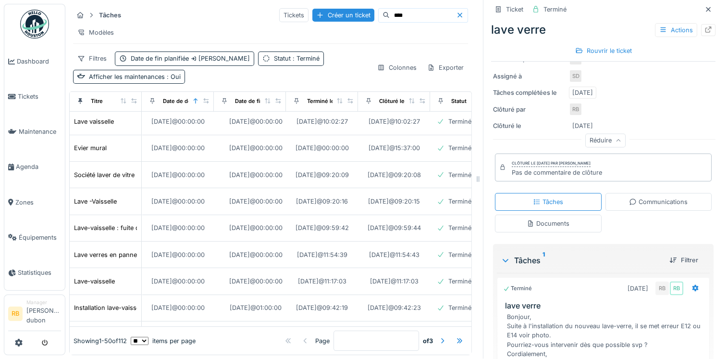
scroll to position [167, 0]
click at [552, 282] on div "Terminé 26/03/2025 RB RB" at bounding box center [603, 289] width 200 height 14
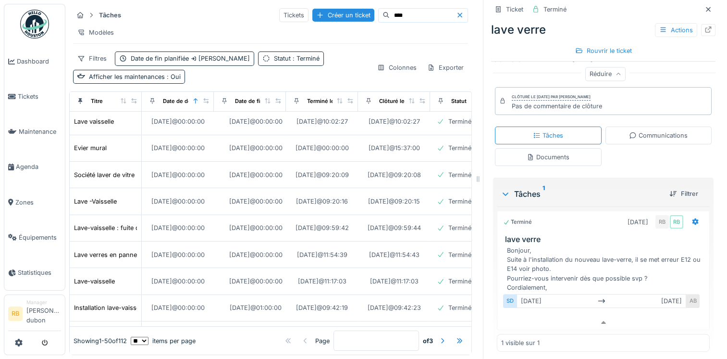
scroll to position [0, 0]
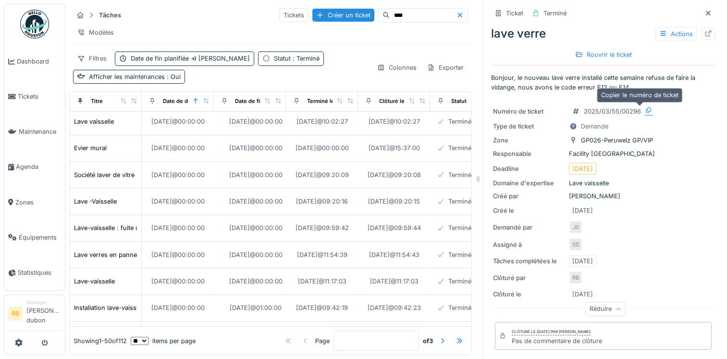
click at [645, 107] on icon at bounding box center [649, 110] width 8 height 6
click at [90, 330] on div "lave verre" at bounding box center [88, 334] width 28 height 9
click at [90, 348] on td "Lave vaisselle" at bounding box center [106, 361] width 72 height 26
click at [88, 356] on div "Lave vaisselle" at bounding box center [94, 360] width 40 height 9
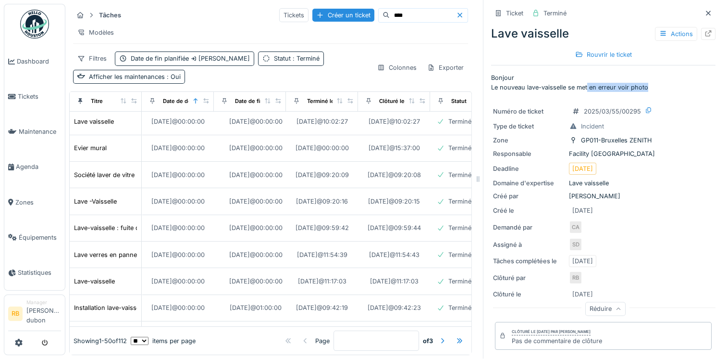
drag, startPoint x: 647, startPoint y: 82, endPoint x: 579, endPoint y: 80, distance: 67.3
click at [579, 80] on p "Bonjour Le nouveau lave-vaisselle se met en erreur voir photo" at bounding box center [603, 82] width 225 height 18
drag, startPoint x: 579, startPoint y: 80, endPoint x: 571, endPoint y: 93, distance: 15.7
click at [571, 100] on div "Numéro de ticket 2025/03/55/00295 Type de ticket Incident Zone GP011-Bruxelles …" at bounding box center [603, 210] width 225 height 220
drag, startPoint x: 608, startPoint y: 81, endPoint x: 482, endPoint y: 79, distance: 125.5
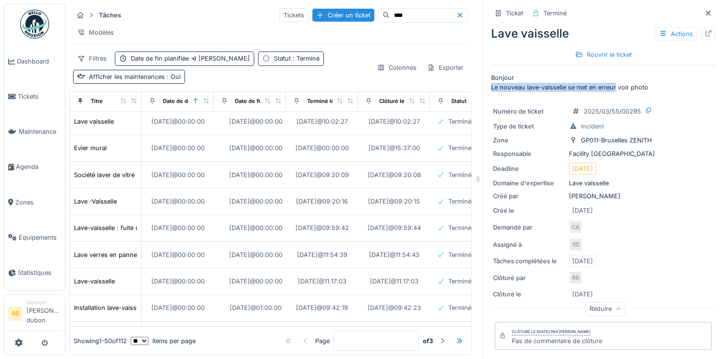
click at [483, 79] on div "Ticket Terminé Lave vaisselle Actions Rouvrir le ticket Bonjour Le nouveau lave…" at bounding box center [603, 179] width 240 height 359
click at [645, 107] on icon at bounding box center [649, 110] width 8 height 6
click at [585, 73] on p "Bonjour Le nouveau lave-vaisselle se met en erreur voir photo" at bounding box center [603, 82] width 225 height 18
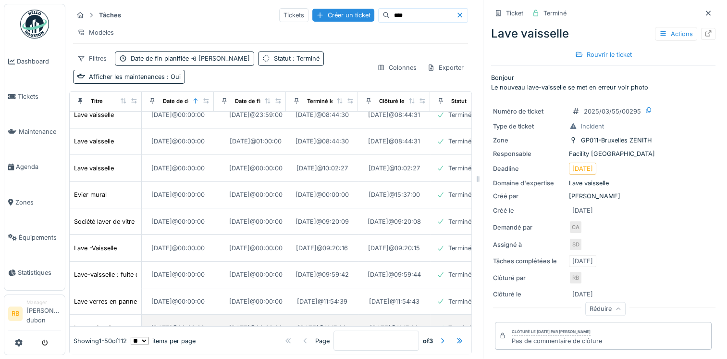
scroll to position [169, 0]
click at [109, 350] on div "Lave vaisselle" at bounding box center [94, 354] width 40 height 9
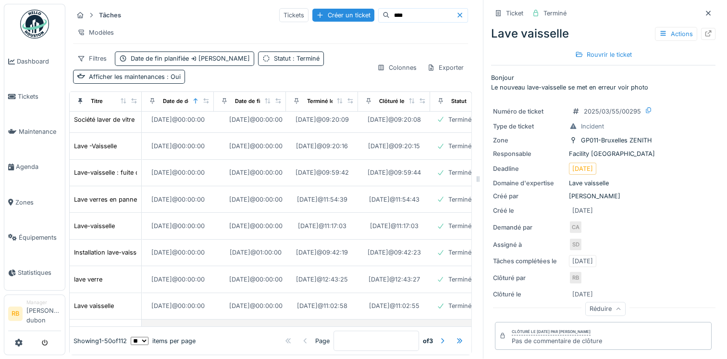
scroll to position [219, 0]
click at [93, 354] on div "lave verre" at bounding box center [88, 358] width 28 height 9
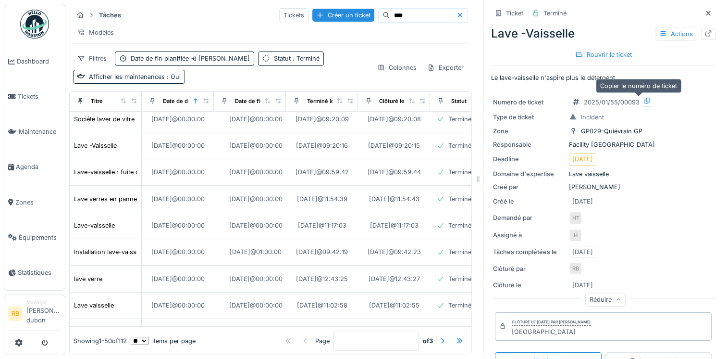
click at [644, 98] on icon at bounding box center [648, 101] width 8 height 6
drag, startPoint x: 615, startPoint y: 72, endPoint x: 485, endPoint y: 72, distance: 130.3
click at [491, 73] on p "Le lave-vaisselle n'aspire plus le détergent." at bounding box center [603, 77] width 225 height 9
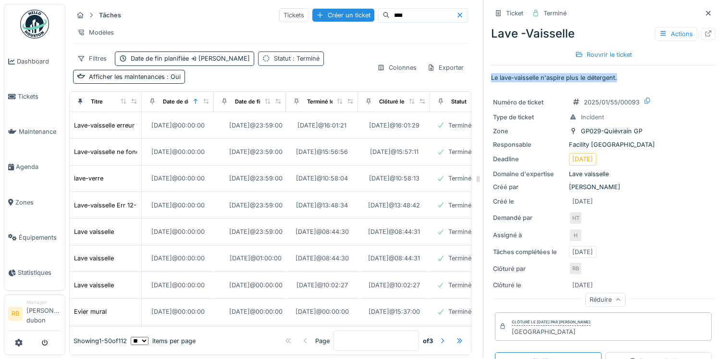
click at [308, 55] on span ": Terminé" at bounding box center [305, 58] width 29 height 7
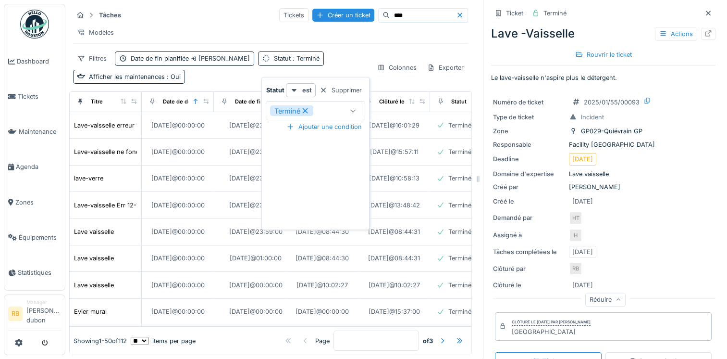
click at [304, 107] on icon at bounding box center [305, 110] width 9 height 7
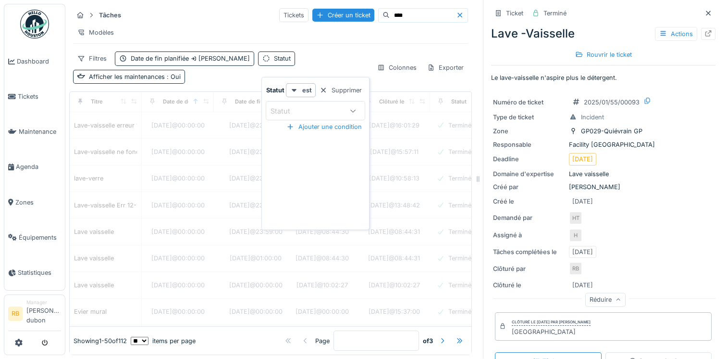
click at [291, 106] on div "Statut" at bounding box center [286, 111] width 33 height 11
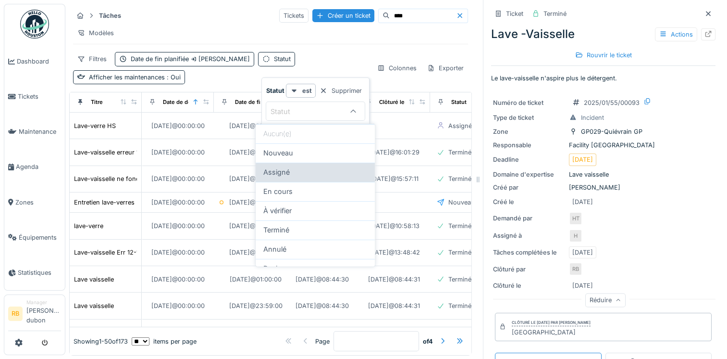
click at [289, 175] on span "Assigné" at bounding box center [276, 172] width 26 height 11
type input "********"
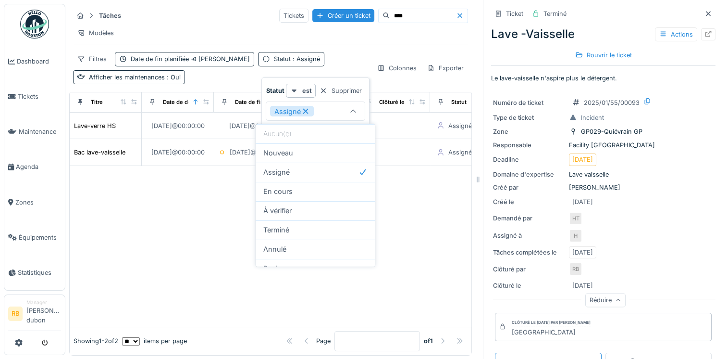
click at [171, 190] on div at bounding box center [271, 246] width 402 height 161
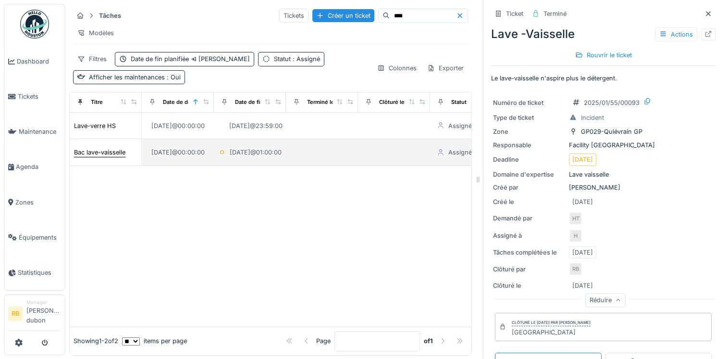
click at [98, 149] on div "Bac lave-vaisselle" at bounding box center [99, 152] width 51 height 9
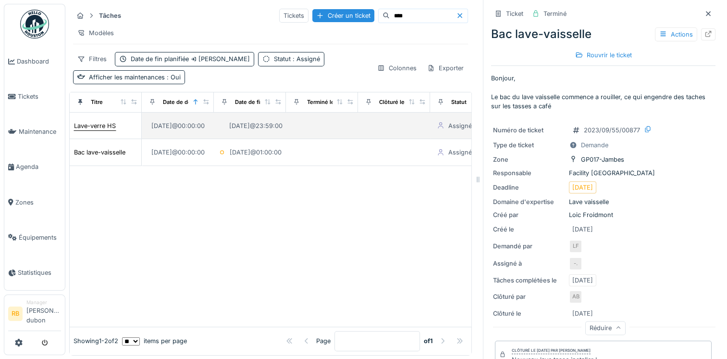
click at [104, 130] on div "Lave-verre HS" at bounding box center [95, 125] width 42 height 9
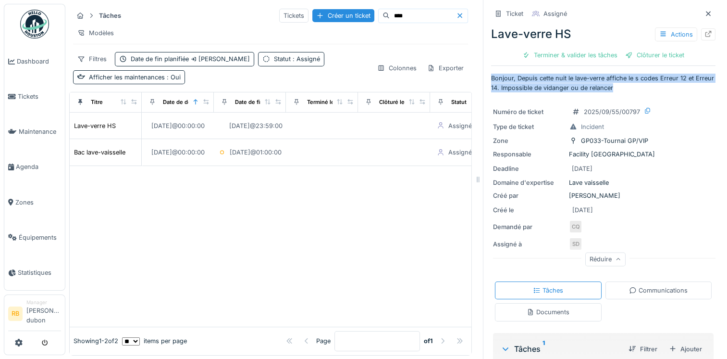
drag, startPoint x: 638, startPoint y: 91, endPoint x: 480, endPoint y: 81, distance: 158.5
click at [483, 81] on div "Ticket Assigné Lave-verre HS Actions Terminer & valider les tâches Clôturer le …" at bounding box center [603, 179] width 240 height 359
click at [645, 111] on icon at bounding box center [647, 111] width 5 height 6
click at [35, 49] on link "Dashboard" at bounding box center [34, 61] width 61 height 35
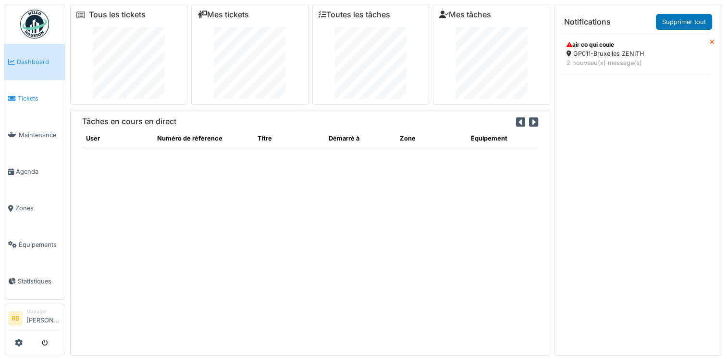
click at [23, 94] on span "Tickets" at bounding box center [39, 98] width 43 height 9
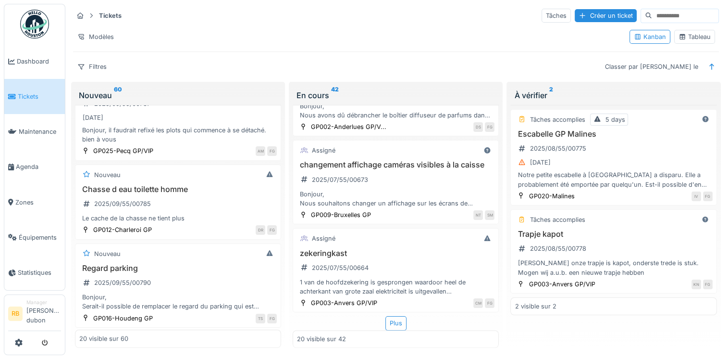
scroll to position [575, 0]
click at [18, 73] on link "Dashboard" at bounding box center [34, 61] width 61 height 35
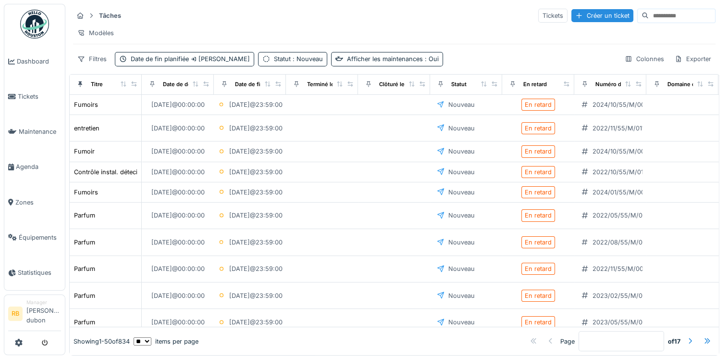
click at [654, 23] on div "Tâches Tickets Créer un ticket" at bounding box center [394, 16] width 643 height 16
click at [649, 20] on input at bounding box center [682, 15] width 66 height 13
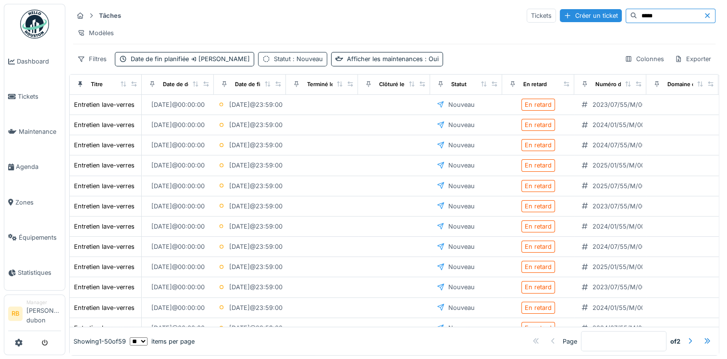
type input "****"
click at [309, 62] on span ": Nouveau" at bounding box center [307, 58] width 32 height 7
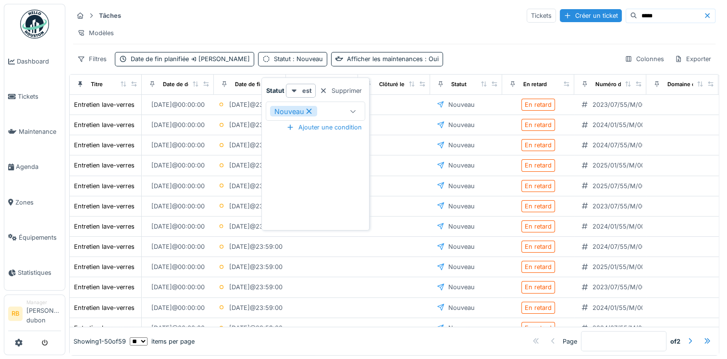
click at [309, 108] on icon at bounding box center [309, 111] width 9 height 7
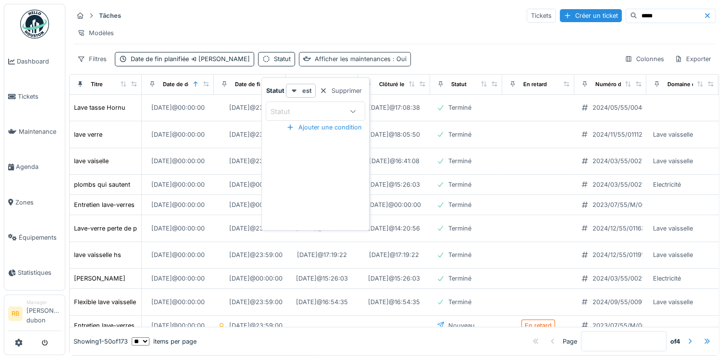
click at [353, 63] on div "Afficher les maintenances : Oui" at bounding box center [361, 58] width 92 height 9
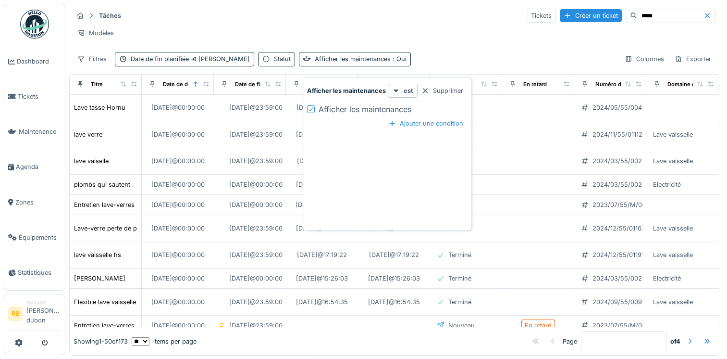
click at [314, 106] on div at bounding box center [311, 109] width 8 height 8
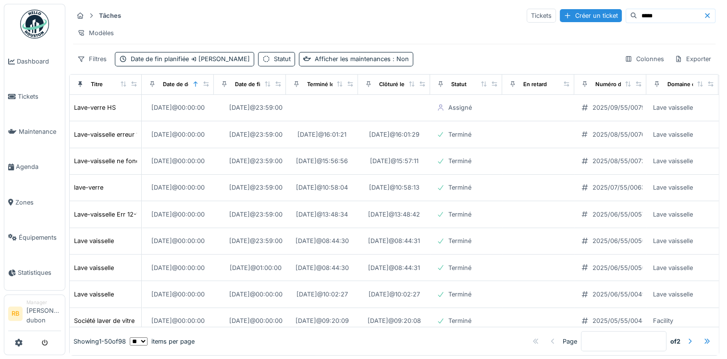
click at [456, 51] on div "Tâches Tickets Créer un ticket **** Modèles Filtres Date de fin planifiée Semai…" at bounding box center [394, 37] width 650 height 66
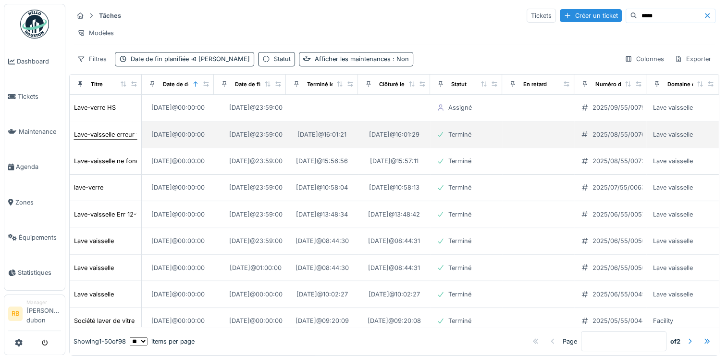
click at [110, 130] on div "Lave-vaisselle erreur 12 a nouveau" at bounding box center [124, 134] width 101 height 9
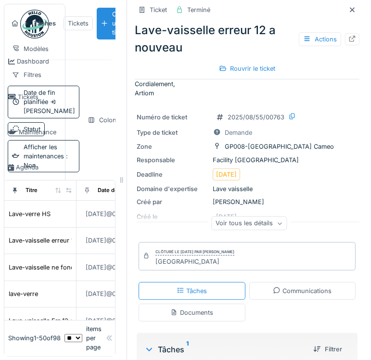
scroll to position [50, 0]
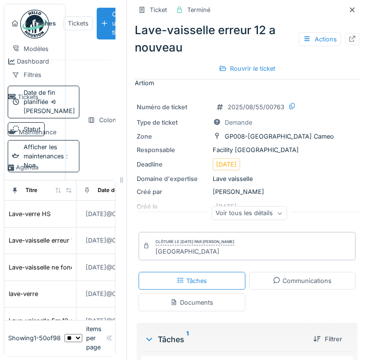
click at [251, 215] on div "Voir tous les détails" at bounding box center [248, 213] width 75 height 14
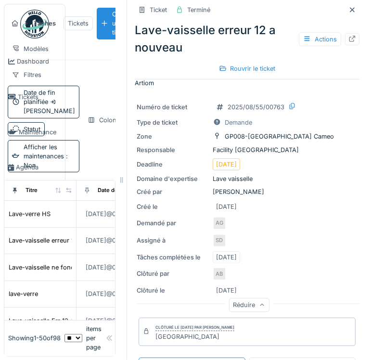
scroll to position [34, 0]
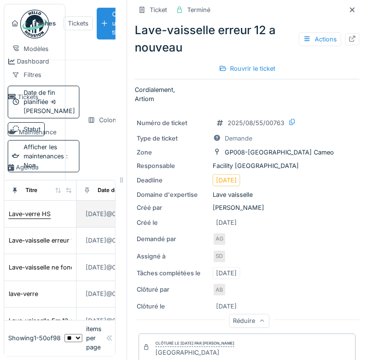
click at [37, 218] on div "Lave-verre HS" at bounding box center [30, 213] width 42 height 9
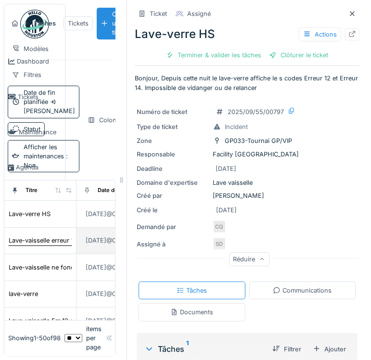
click at [30, 241] on div "Lave-vaisselle erreur 12 a nouveau" at bounding box center [59, 240] width 101 height 9
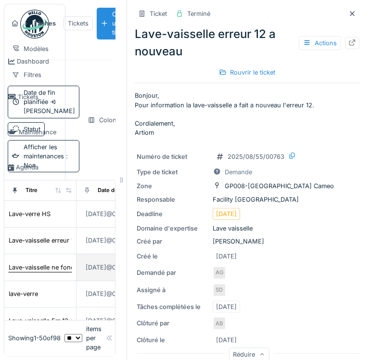
click at [26, 268] on div "Lave-vaisselle ne fonctionne plus." at bounding box center [59, 266] width 100 height 9
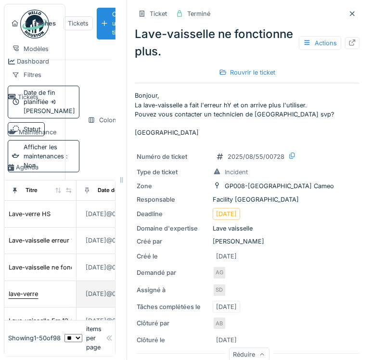
click at [16, 289] on div "lave-verre" at bounding box center [23, 293] width 29 height 9
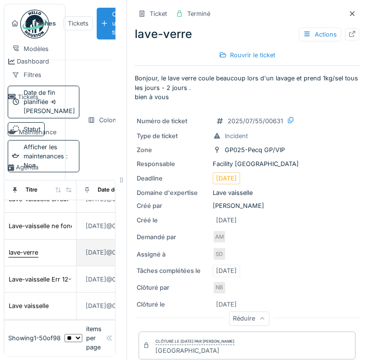
scroll to position [48, 0]
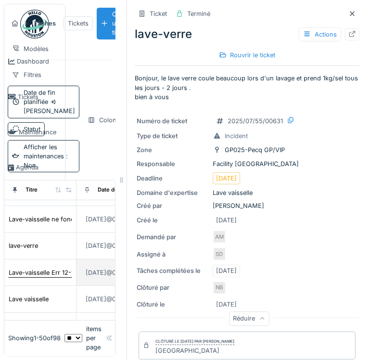
click at [38, 268] on div "Lave-vaisselle Err 12-14" at bounding box center [43, 272] width 69 height 9
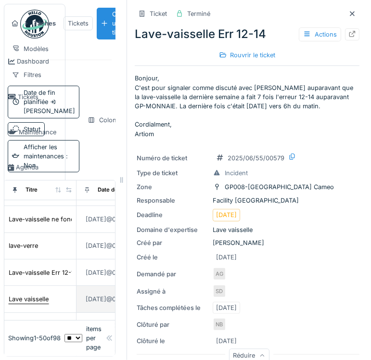
click at [31, 294] on div "Lave vaisselle" at bounding box center [29, 298] width 40 height 9
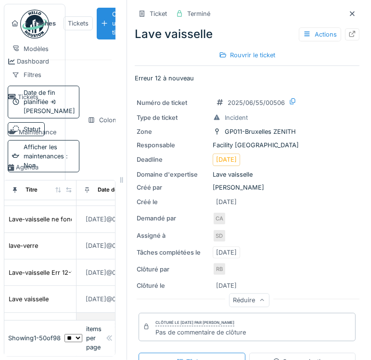
click at [29, 321] on div "Lave vaisselle" at bounding box center [29, 325] width 40 height 9
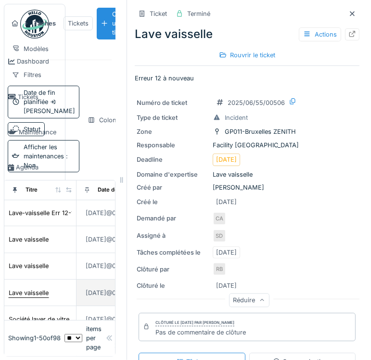
click at [37, 288] on div "Lave vaisselle" at bounding box center [29, 292] width 40 height 9
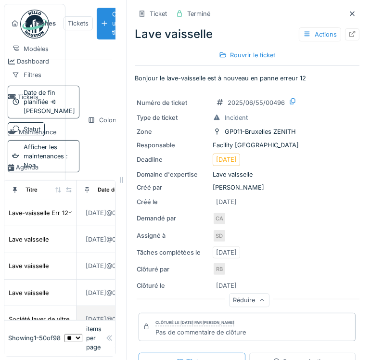
click at [32, 314] on div "Société laver de vitre" at bounding box center [39, 318] width 61 height 9
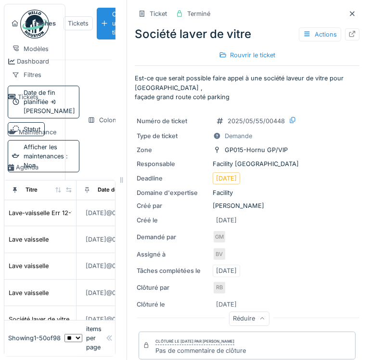
click at [26, 333] on td "Evier mural" at bounding box center [40, 346] width 72 height 26
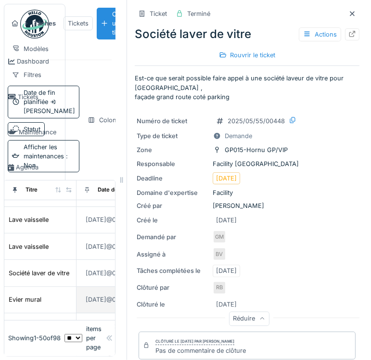
scroll to position [155, 0]
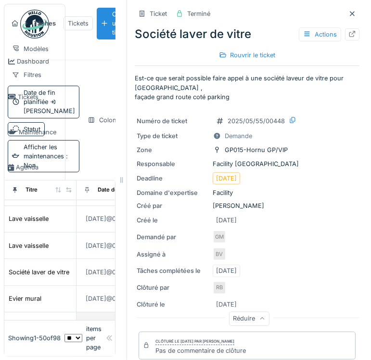
click at [36, 321] on div "Lave -Vaisselle" at bounding box center [30, 325] width 43 height 9
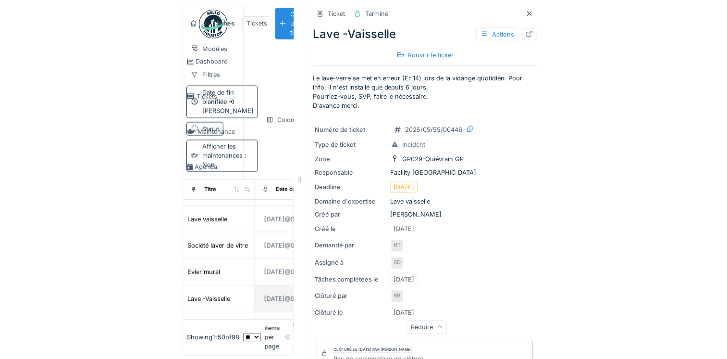
scroll to position [182, 0]
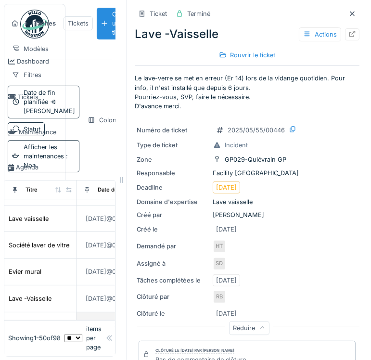
click at [30, 320] on div "Lave-vaisselle : fuite d'eau par la porte." at bounding box center [66, 324] width 115 height 9
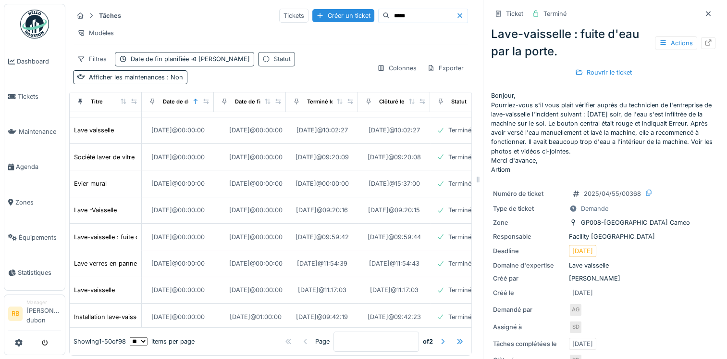
click at [276, 64] on div "Statut" at bounding box center [276, 59] width 37 height 14
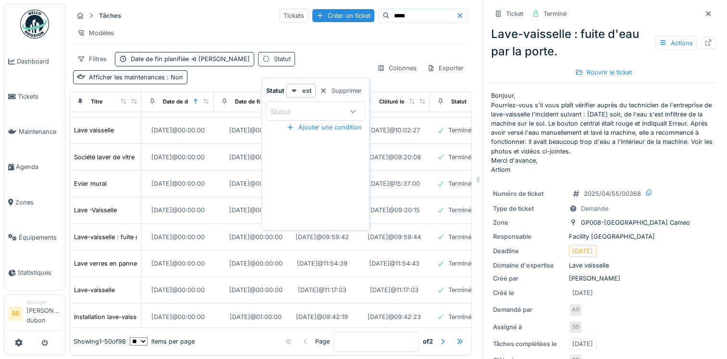
click at [276, 64] on div "Statut" at bounding box center [276, 59] width 37 height 14
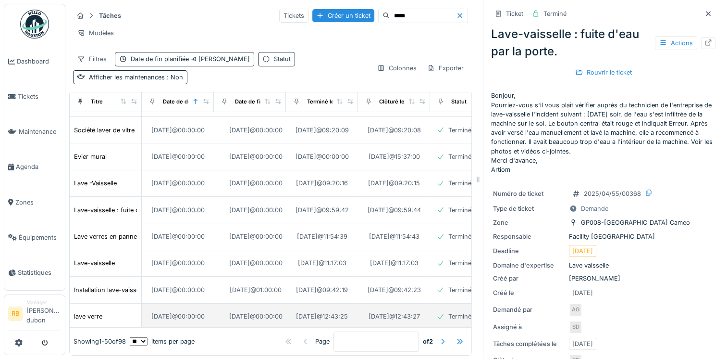
scroll to position [211, 0]
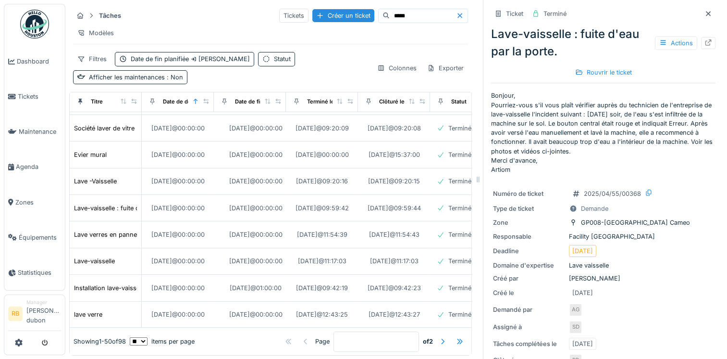
click at [87, 328] on td "Lave vaisselle" at bounding box center [106, 341] width 72 height 26
click at [87, 337] on div "Lave vaisselle" at bounding box center [94, 341] width 40 height 9
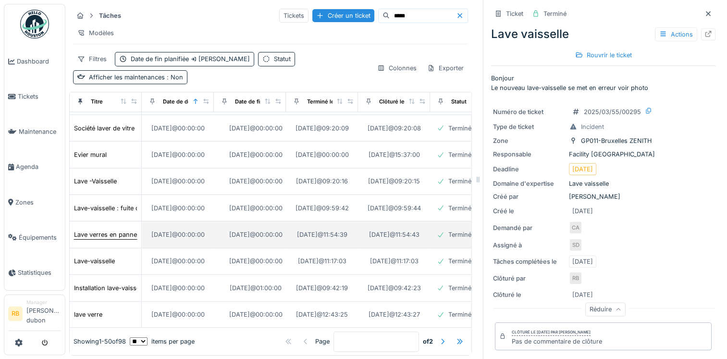
click at [110, 230] on div "Lave verres en panne" at bounding box center [105, 234] width 63 height 9
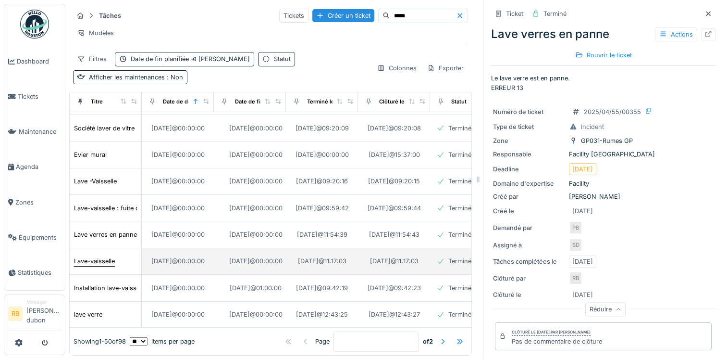
click at [100, 256] on div "Lave-vaisselle" at bounding box center [95, 261] width 42 height 10
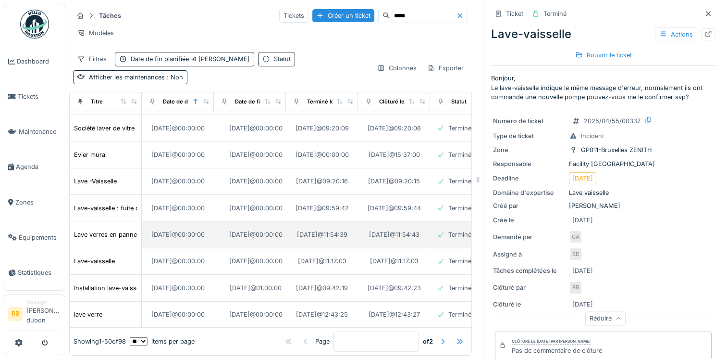
click at [110, 221] on td "Lave verres en panne" at bounding box center [106, 234] width 72 height 26
click at [112, 230] on div "Lave verres en panne" at bounding box center [105, 234] width 63 height 9
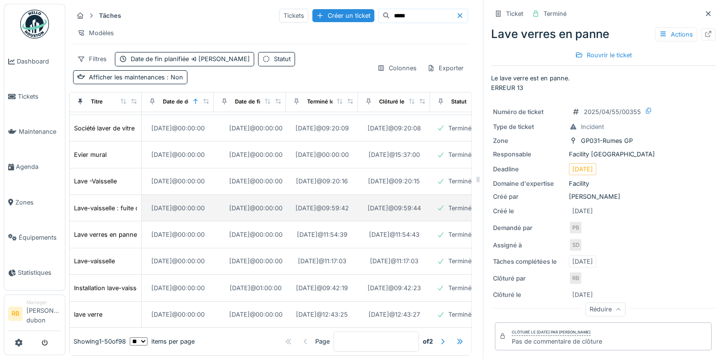
click at [107, 195] on td "Lave-vaisselle : fuite d'eau par la porte." at bounding box center [106, 208] width 72 height 26
click at [104, 203] on div "Lave-vaisselle : fuite d'eau par la porte." at bounding box center [131, 207] width 115 height 9
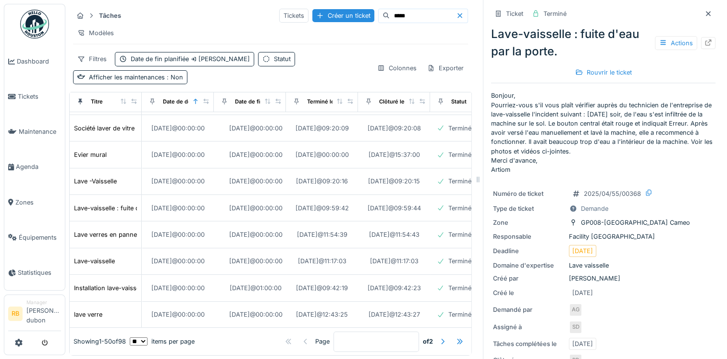
scroll to position [256, 0]
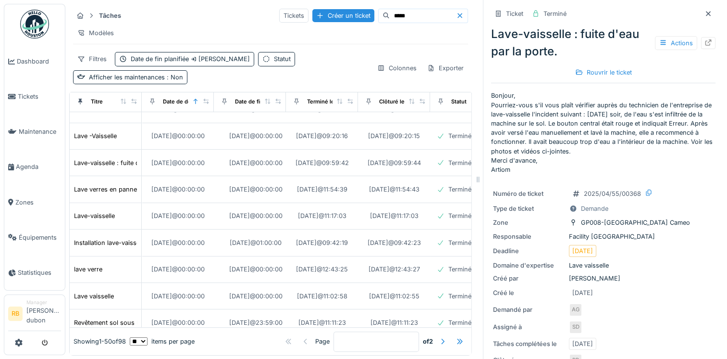
click at [88, 336] on td "lave verre" at bounding box center [106, 349] width 72 height 26
click at [87, 344] on div "lave verre" at bounding box center [88, 348] width 28 height 9
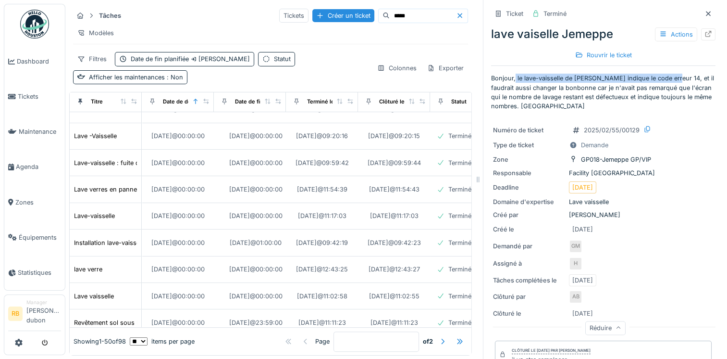
drag, startPoint x: 508, startPoint y: 75, endPoint x: 667, endPoint y: 80, distance: 159.7
click at [667, 80] on p "Bonjour, le lave-vaisselle de Jemeppe indique le code erreur 14, et il faudrait…" at bounding box center [603, 92] width 225 height 37
copy p "le lave-vaisselle de Jemeppe indique le code erreur 14"
click at [644, 128] on icon at bounding box center [648, 129] width 8 height 6
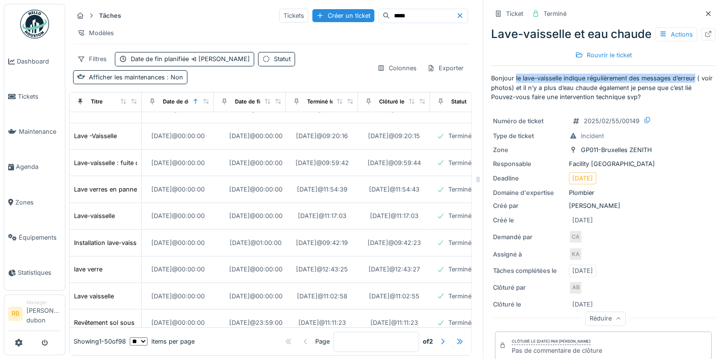
drag, startPoint x: 508, startPoint y: 92, endPoint x: 688, endPoint y: 97, distance: 180.4
click at [688, 97] on p "Bonjour le lave-vaisselle indique régulièrement des messages d’erreur ( voir ph…" at bounding box center [603, 88] width 225 height 28
copy p "le lave-vaisselle indique régulièrement des messages d’erreur"
click at [634, 127] on div "2025/02/55/00149" at bounding box center [606, 121] width 74 height 12
click at [644, 123] on icon at bounding box center [648, 120] width 8 height 6
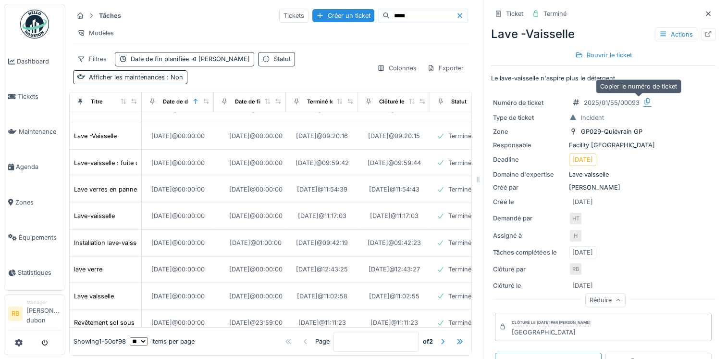
click at [645, 101] on icon at bounding box center [647, 101] width 5 height 6
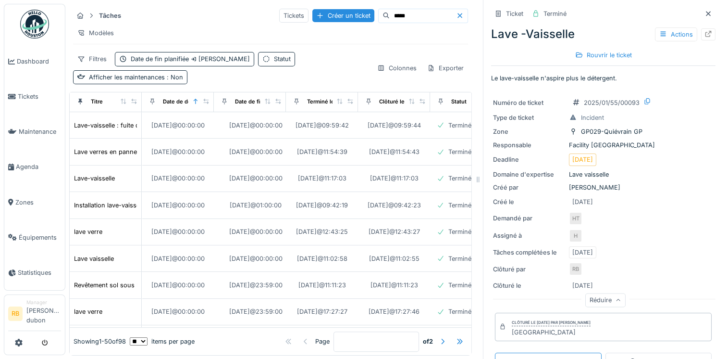
scroll to position [294, 0]
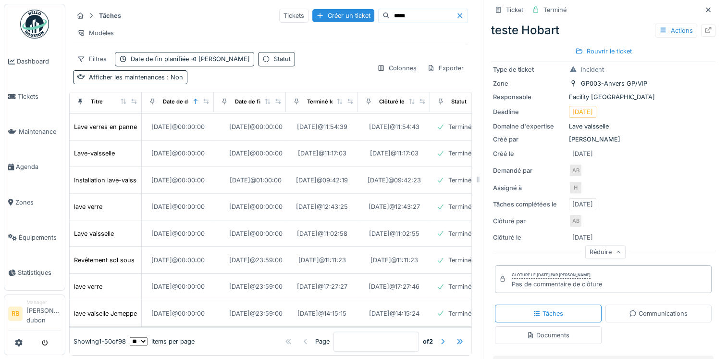
scroll to position [44, 0]
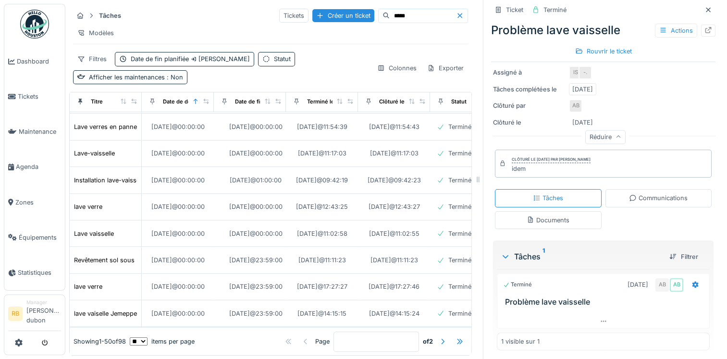
scroll to position [190, 0]
click at [552, 288] on div "Terminé 29/01/2025 AB AB" at bounding box center [603, 285] width 200 height 14
click at [513, 295] on div "Terminé 29/01/2025 AB AB Problème lave vaisselle" at bounding box center [603, 290] width 213 height 33
click at [515, 289] on div "Terminé 29/01/2025 AB AB" at bounding box center [603, 285] width 200 height 14
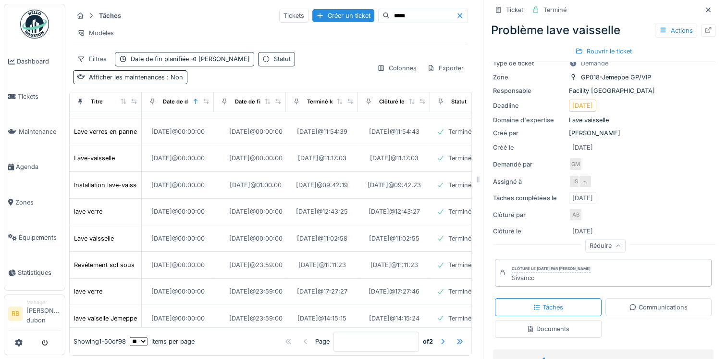
scroll to position [312, 0]
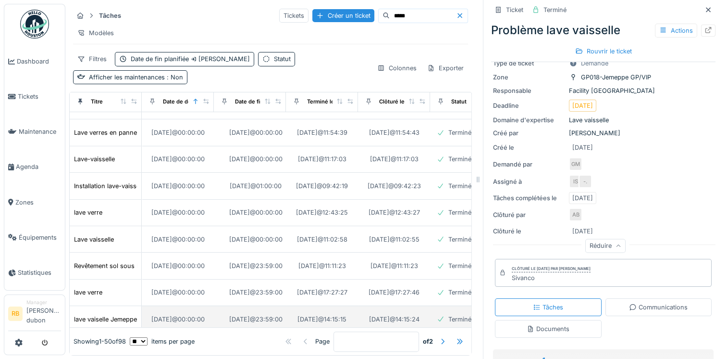
click at [110, 306] on td "lave vaiselle Jemeppe" at bounding box center [106, 319] width 72 height 26
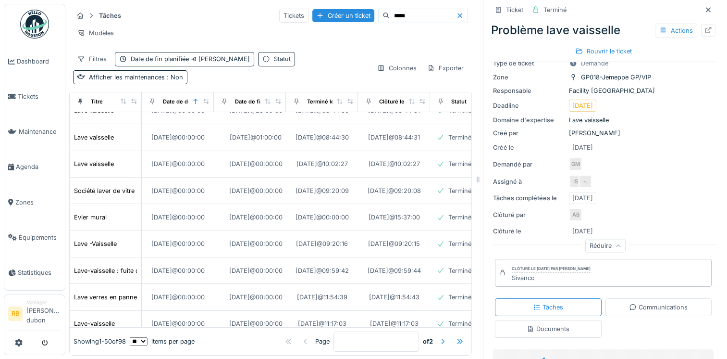
scroll to position [0, 0]
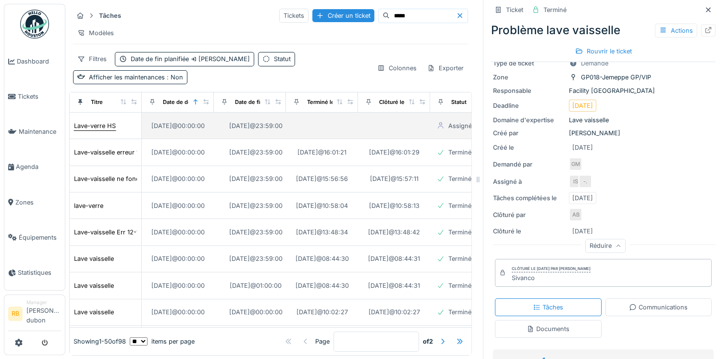
click at [104, 130] on div "Lave-verre HS" at bounding box center [95, 125] width 42 height 9
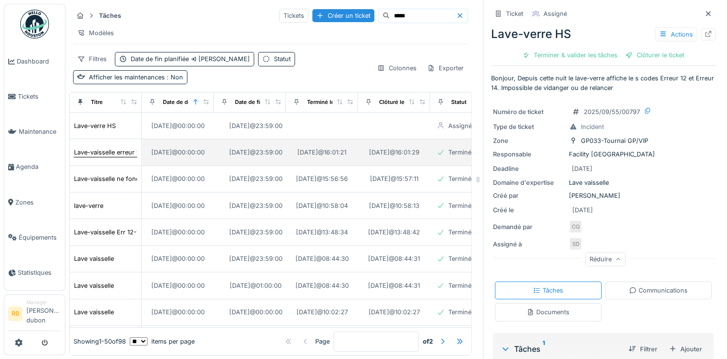
click at [104, 148] on div "Lave-vaisselle erreur 12 a nouveau" at bounding box center [124, 152] width 101 height 9
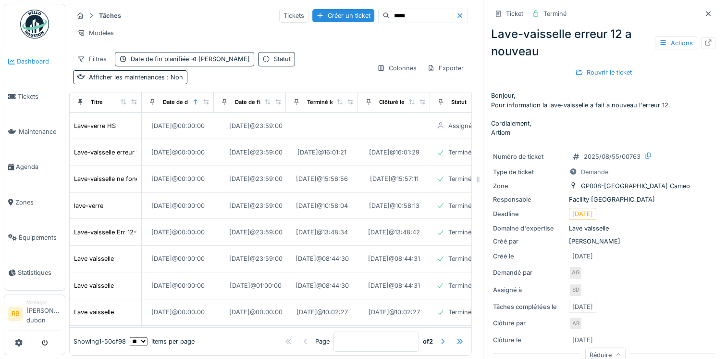
click at [29, 63] on span "Dashboard" at bounding box center [39, 61] width 44 height 9
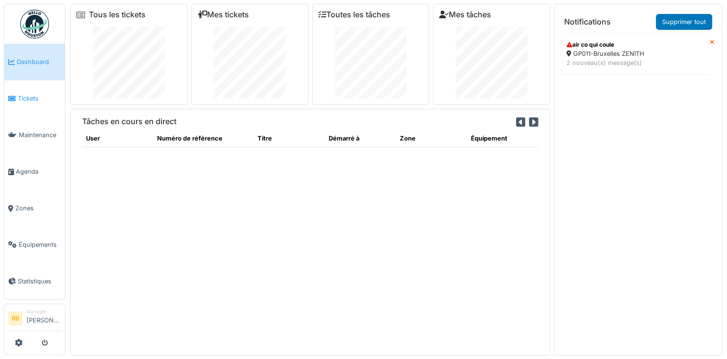
click at [25, 101] on link "Tickets" at bounding box center [34, 98] width 61 height 37
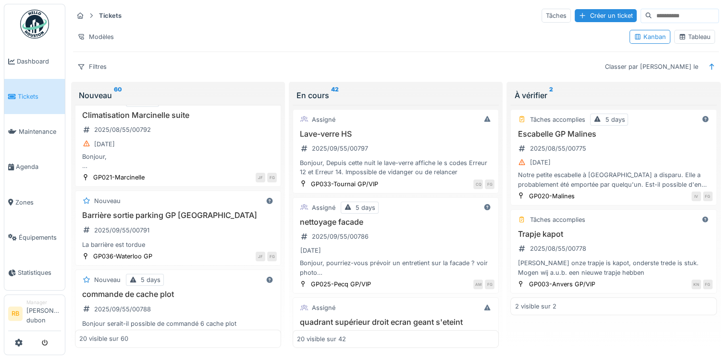
scroll to position [282, 0]
click at [180, 152] on div "Bonjour, La société mr.refrigération est passée il y à maintenant un petit temp…" at bounding box center [178, 161] width 198 height 18
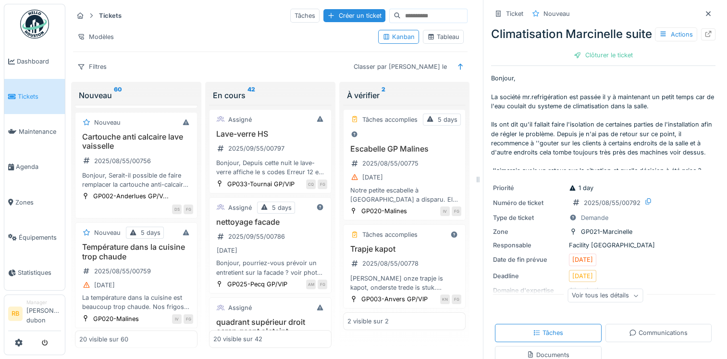
scroll to position [1748, 0]
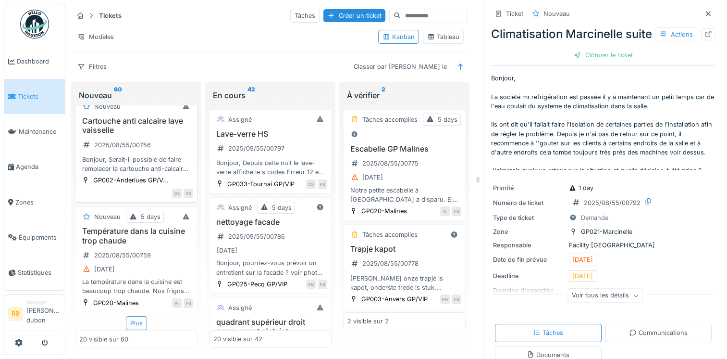
click at [170, 173] on div "Cartouche anti calcaire lave vaisselle 2025/08/55/00756 Bonjour, Serait-il poss…" at bounding box center [136, 144] width 114 height 57
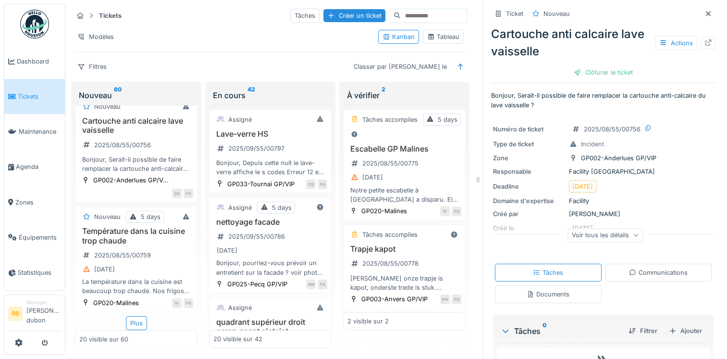
click at [613, 231] on div "Voir tous les détails" at bounding box center [605, 235] width 75 height 14
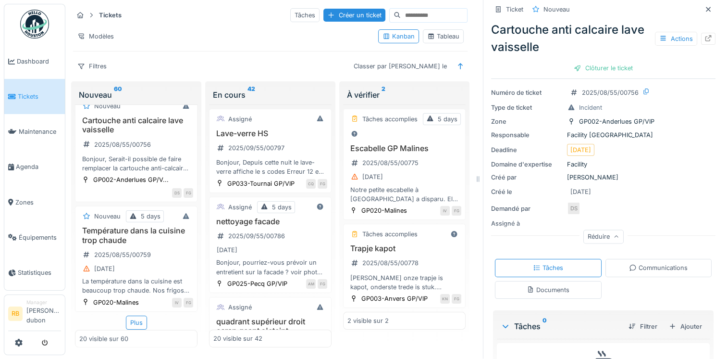
scroll to position [87, 0]
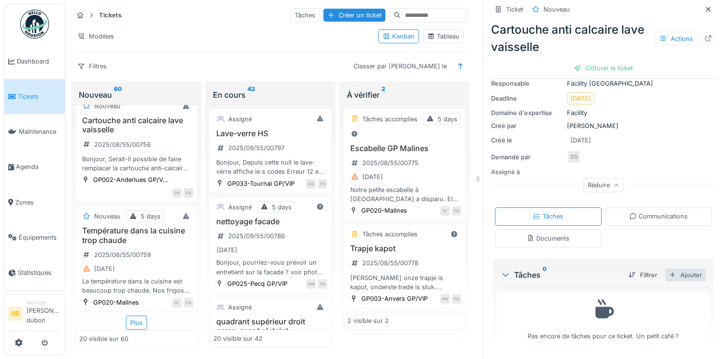
click at [665, 268] on div "Ajouter" at bounding box center [685, 274] width 41 height 13
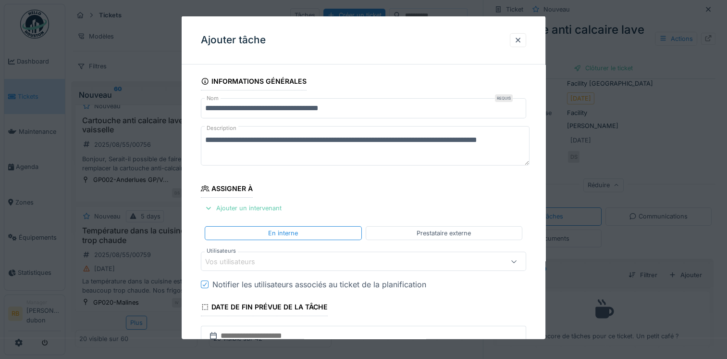
click at [262, 205] on div "Ajouter un intervenant" at bounding box center [243, 207] width 85 height 13
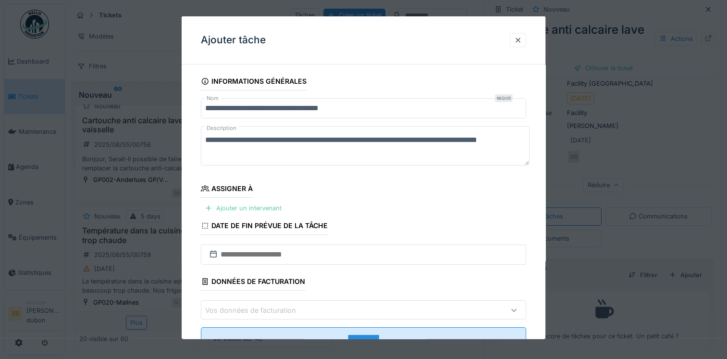
click at [263, 202] on div "Ajouter un intervenant" at bounding box center [243, 207] width 85 height 13
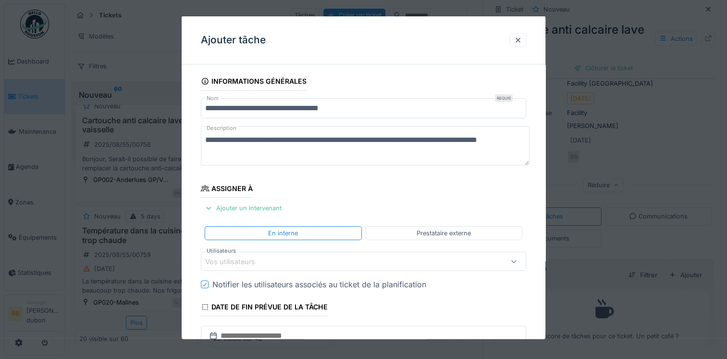
click at [306, 254] on div "Vos utilisateurs" at bounding box center [363, 260] width 325 height 19
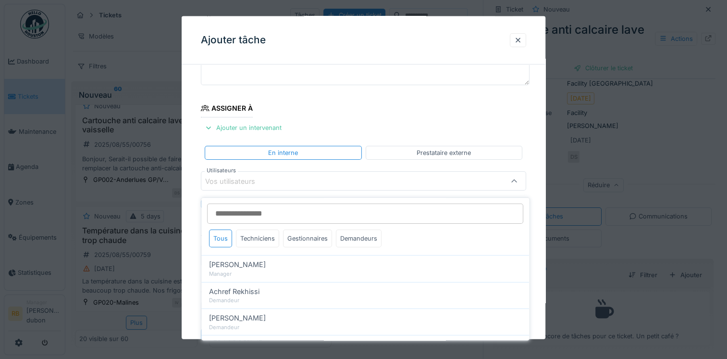
scroll to position [83, 0]
click at [415, 147] on div "Prestataire externe" at bounding box center [444, 150] width 157 height 14
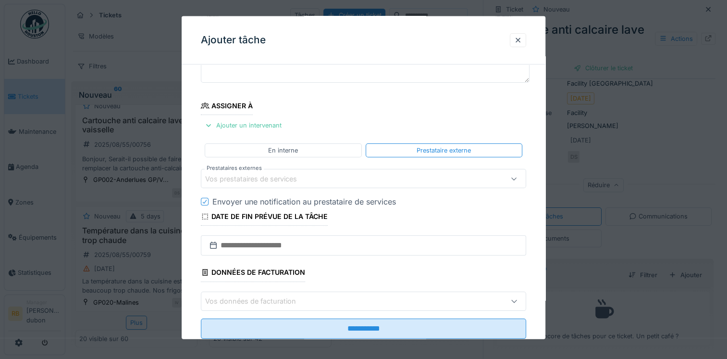
click at [408, 161] on fieldset "**********" at bounding box center [363, 167] width 325 height 357
click at [391, 176] on div "Vos prestataires de services" at bounding box center [343, 178] width 277 height 11
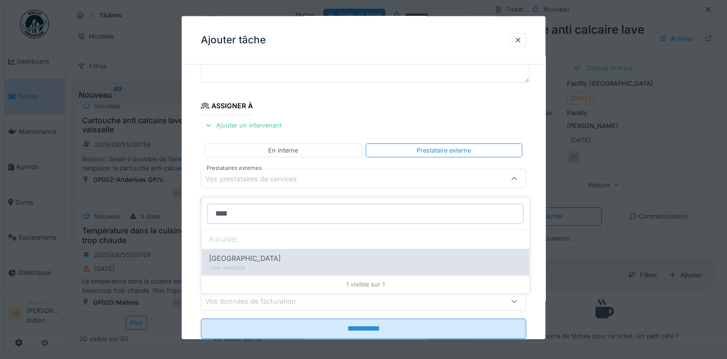
type input "****"
click at [242, 253] on div "[GEOGRAPHIC_DATA]" at bounding box center [365, 258] width 312 height 11
type input "*****"
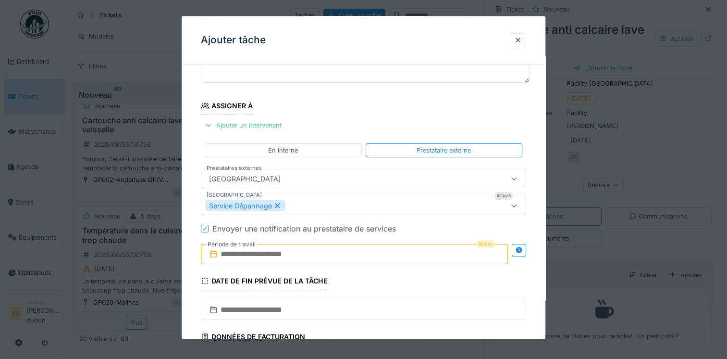
click at [333, 177] on div "[GEOGRAPHIC_DATA]" at bounding box center [343, 178] width 277 height 11
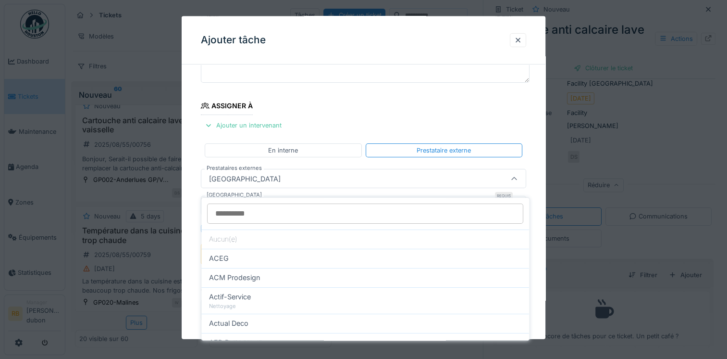
click at [333, 177] on div "[GEOGRAPHIC_DATA]" at bounding box center [343, 178] width 277 height 11
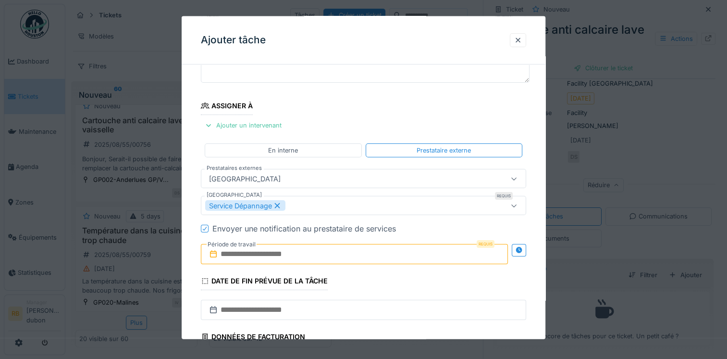
click at [284, 254] on input "text" at bounding box center [354, 254] width 307 height 20
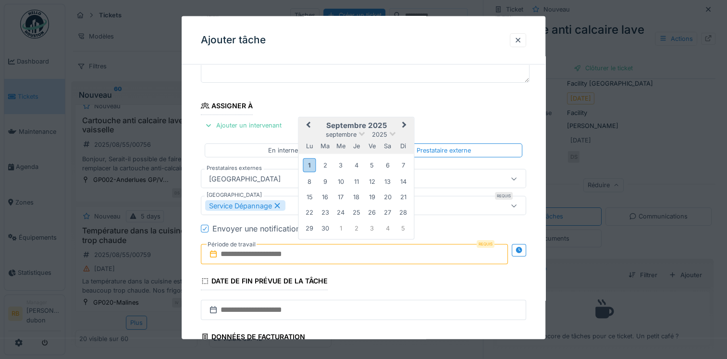
click at [379, 124] on h2 "septembre 2025" at bounding box center [356, 125] width 115 height 9
click at [308, 160] on div "1" at bounding box center [309, 165] width 13 height 14
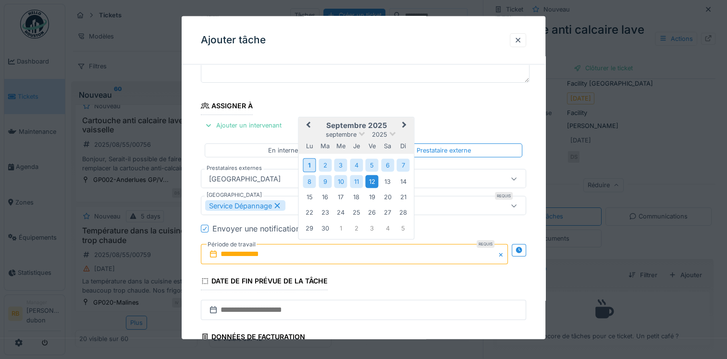
click at [368, 177] on div "12" at bounding box center [372, 181] width 13 height 13
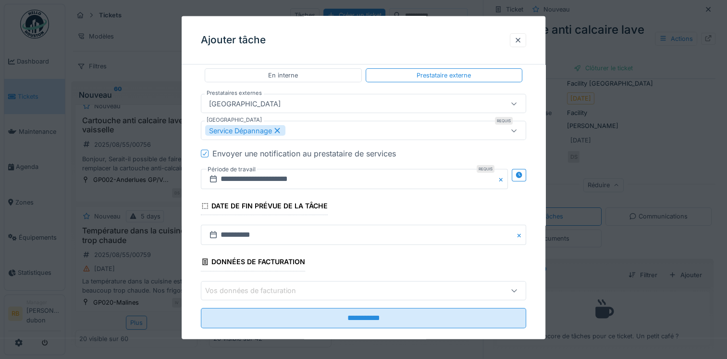
scroll to position [171, 0]
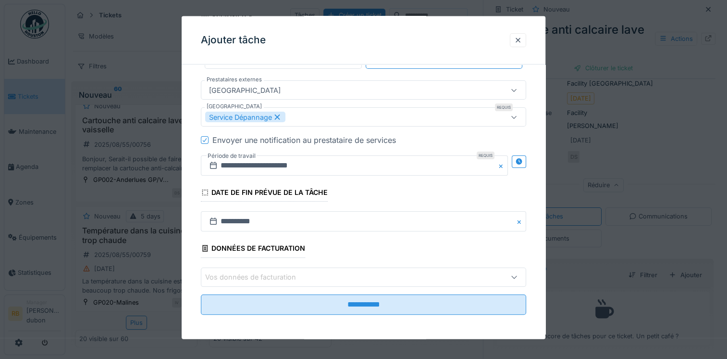
click at [304, 284] on div "Vos données de facturation" at bounding box center [363, 276] width 325 height 19
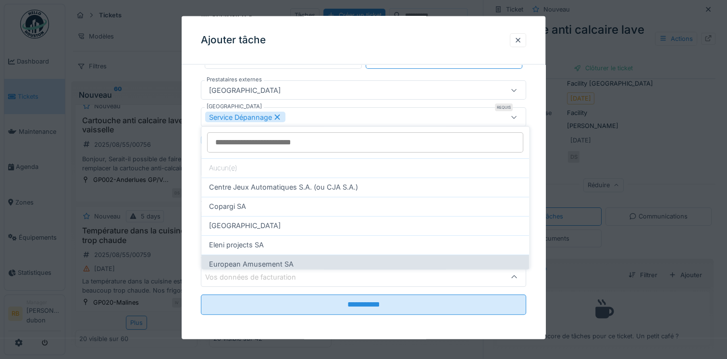
drag, startPoint x: 304, startPoint y: 284, endPoint x: 258, endPoint y: 256, distance: 53.5
click at [258, 259] on span "European Amusement SA" at bounding box center [251, 264] width 85 height 11
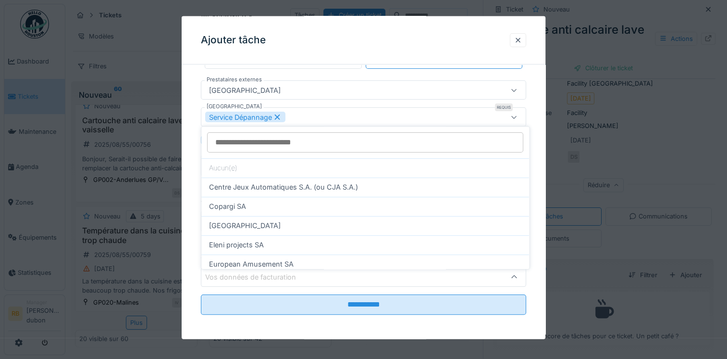
type input "*"
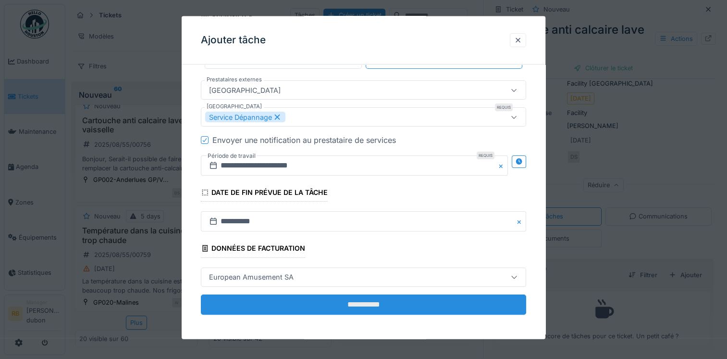
click at [340, 303] on input "**********" at bounding box center [363, 304] width 325 height 20
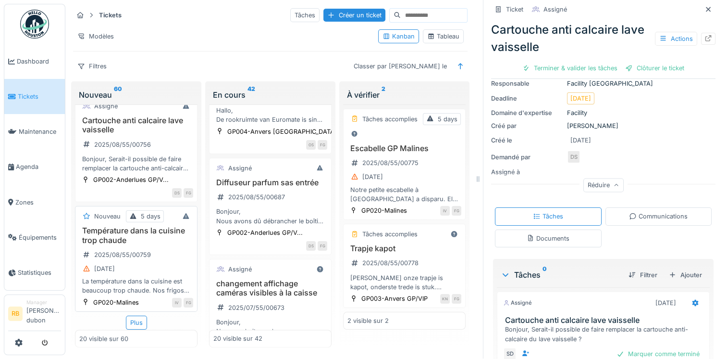
scroll to position [1779, 0]
click at [139, 315] on div "Plus" at bounding box center [136, 322] width 21 height 14
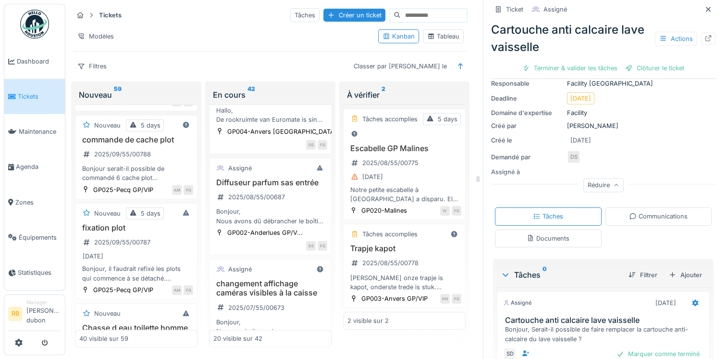
scroll to position [0, 0]
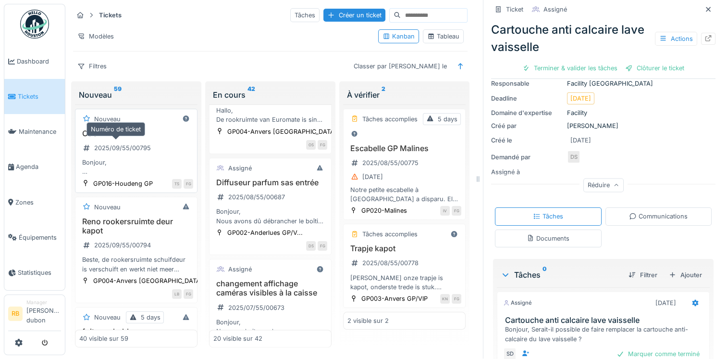
click at [146, 143] on div "2025/09/55/00795" at bounding box center [122, 147] width 57 height 9
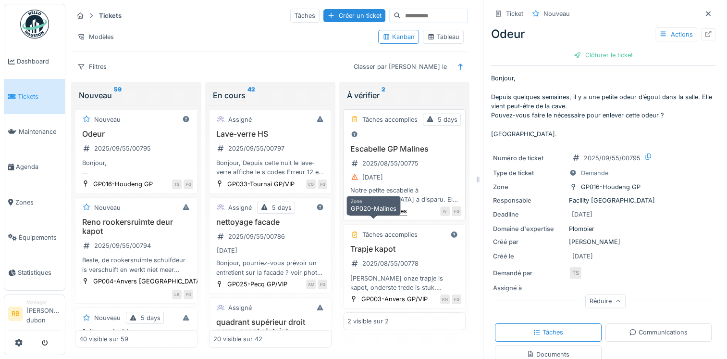
scroll to position [8, 0]
click at [424, 153] on h3 "Escabelle GP Malines" at bounding box center [405, 148] width 114 height 9
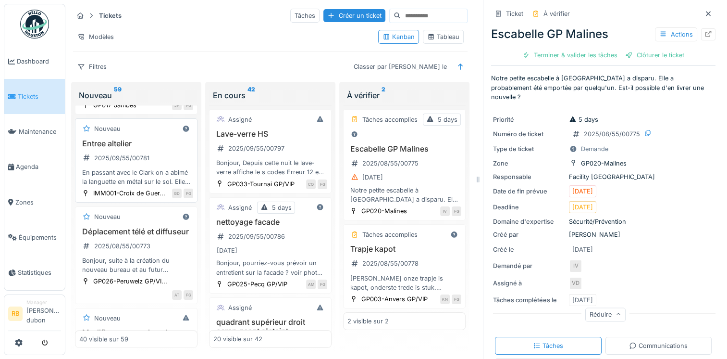
scroll to position [997, 0]
click at [150, 163] on div "2025/09/55/00781" at bounding box center [116, 157] width 74 height 12
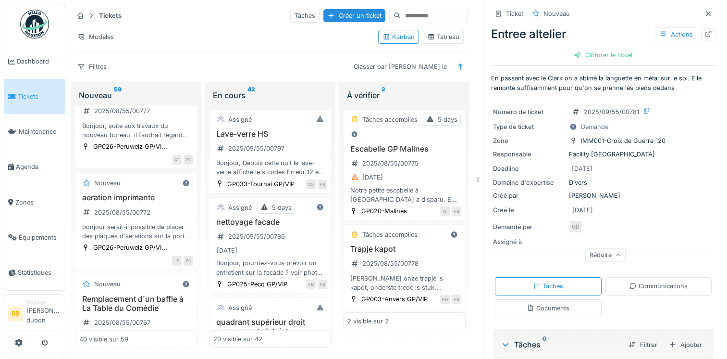
scroll to position [1342, 0]
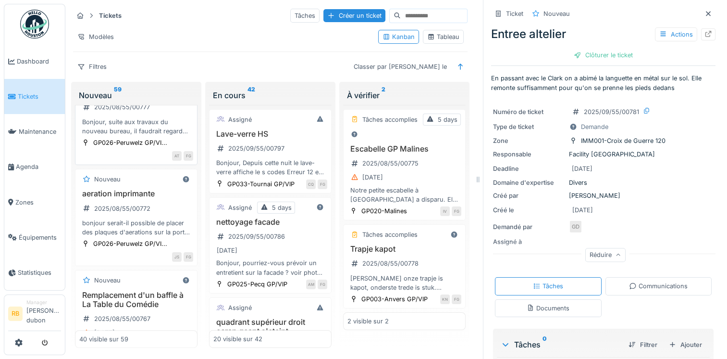
click at [169, 136] on div "sol du bureau 2025/08/55/00777 Bonjour, suite aux travaux du nouveau bureau, il…" at bounding box center [136, 112] width 114 height 48
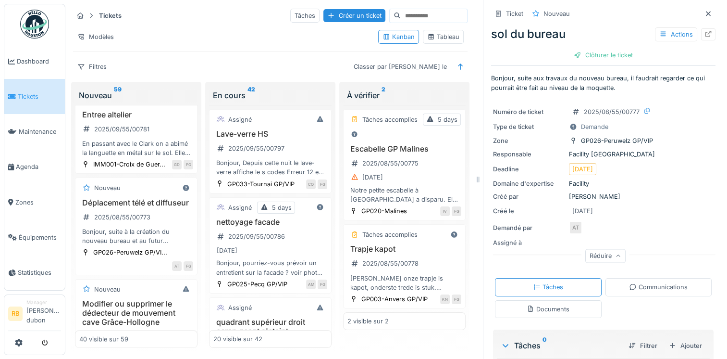
scroll to position [1023, 0]
